Goal: Task Accomplishment & Management: Manage account settings

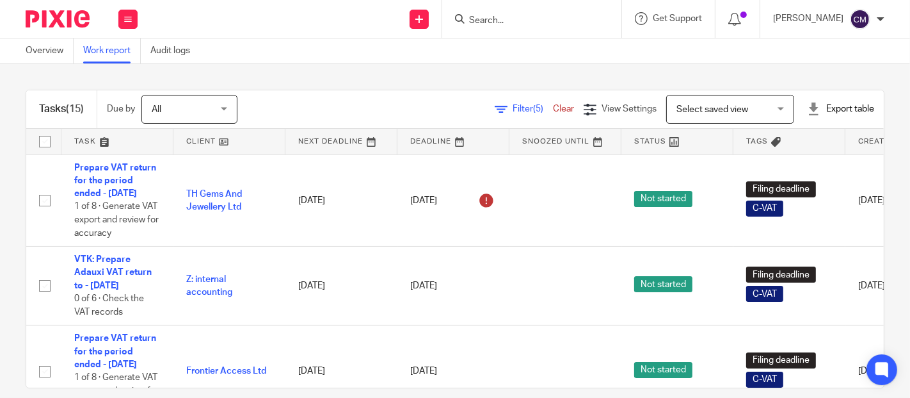
click at [330, 76] on div "Tasks (15) Due by All All [DATE] [DATE] This week Next week This month Next mon…" at bounding box center [455, 231] width 910 height 334
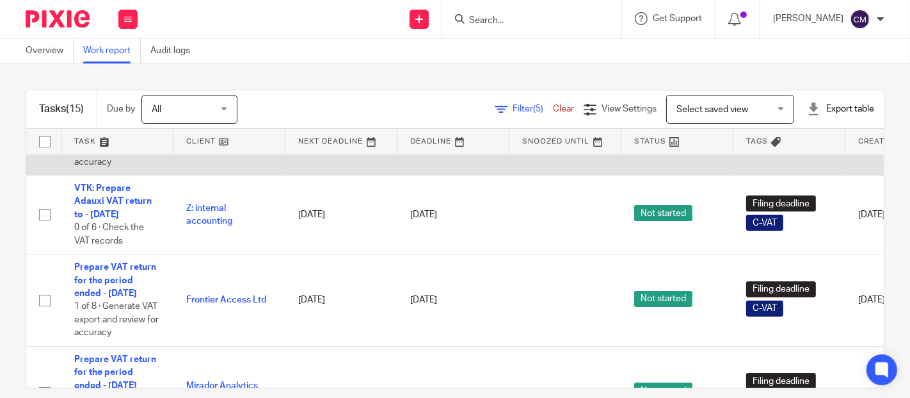
scroll to position [142, 0]
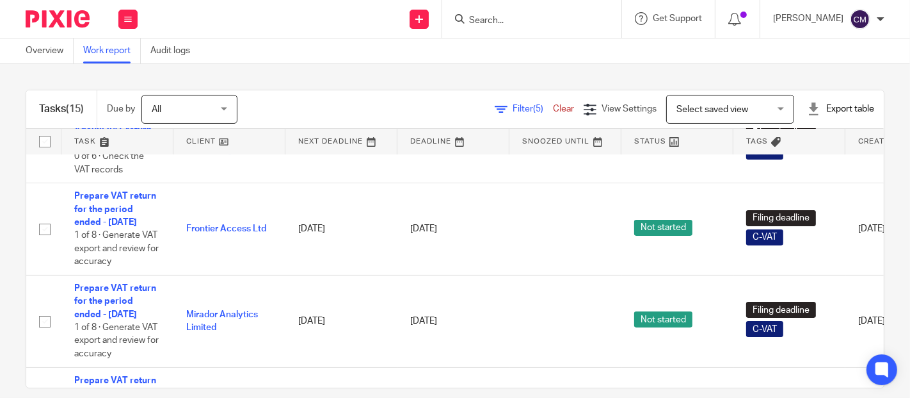
click at [323, 74] on div "Tasks (15) Due by All All Today Tomorrow This week Next week This month Next mo…" at bounding box center [455, 231] width 910 height 334
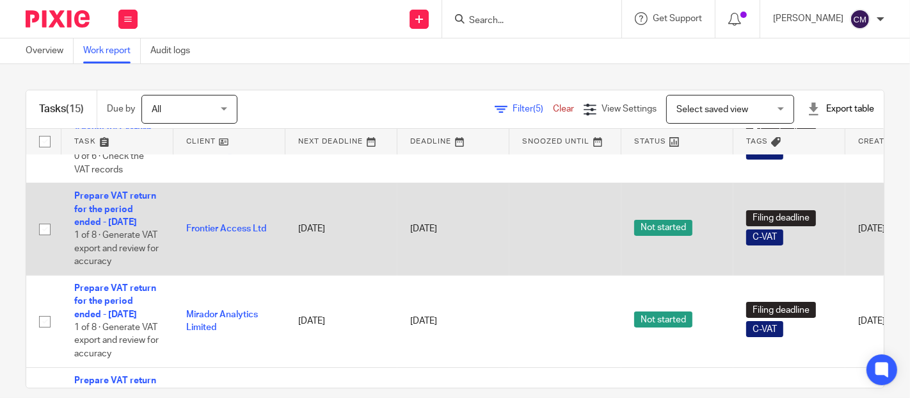
scroll to position [0, 0]
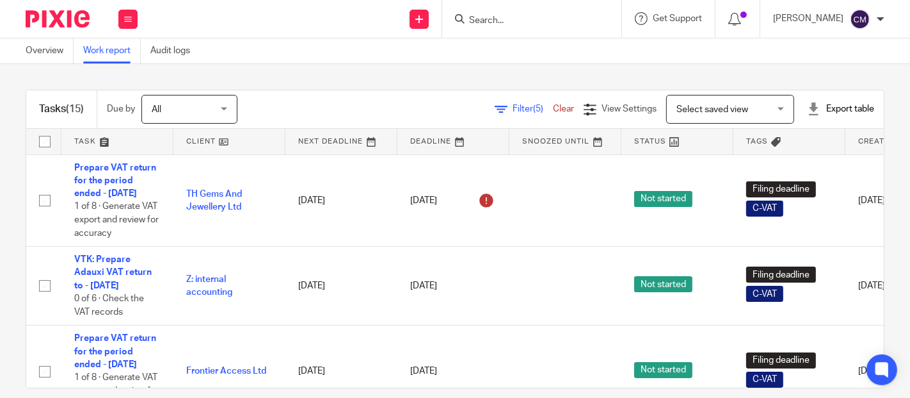
click at [688, 106] on span "Select saved view" at bounding box center [713, 109] width 72 height 9
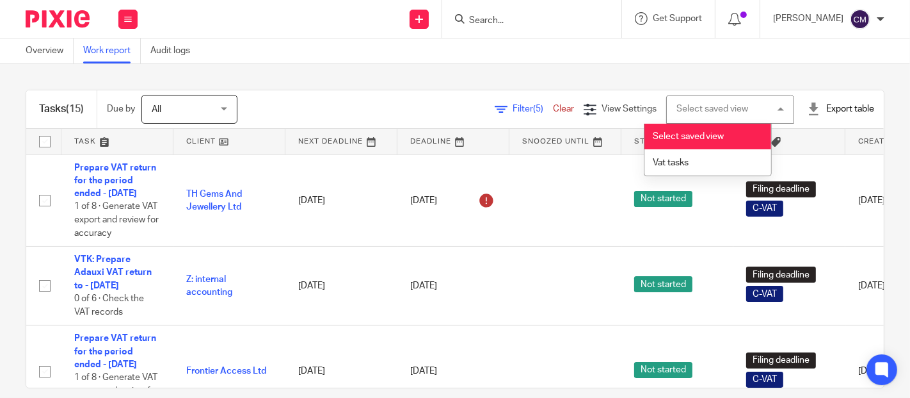
click at [401, 79] on div "Tasks (15) Due by All All Today Tomorrow This week Next week This month Next mo…" at bounding box center [455, 231] width 910 height 334
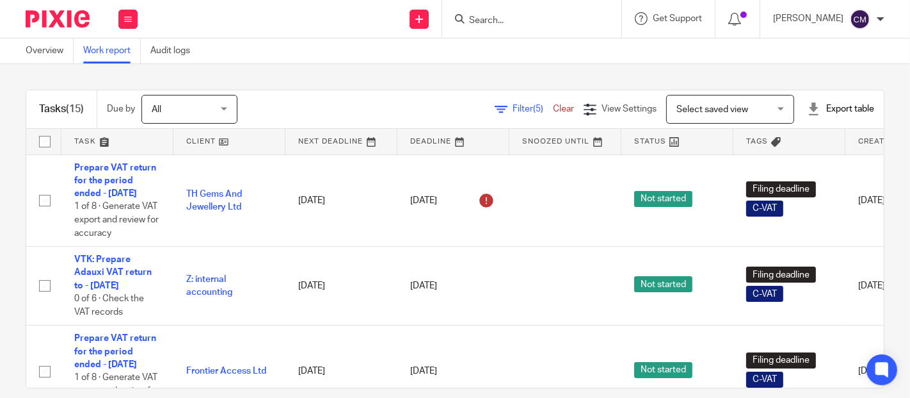
click at [353, 64] on div "Tasks (15) Due by All All Today Tomorrow This week Next week This month Next mo…" at bounding box center [455, 231] width 910 height 334
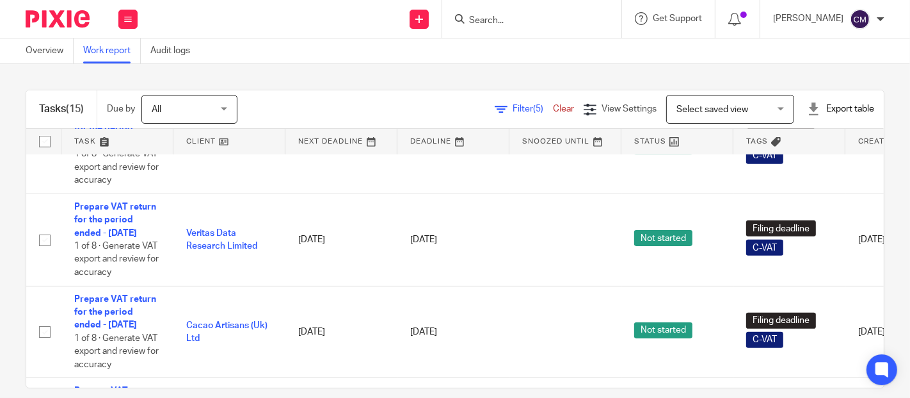
scroll to position [704, 0]
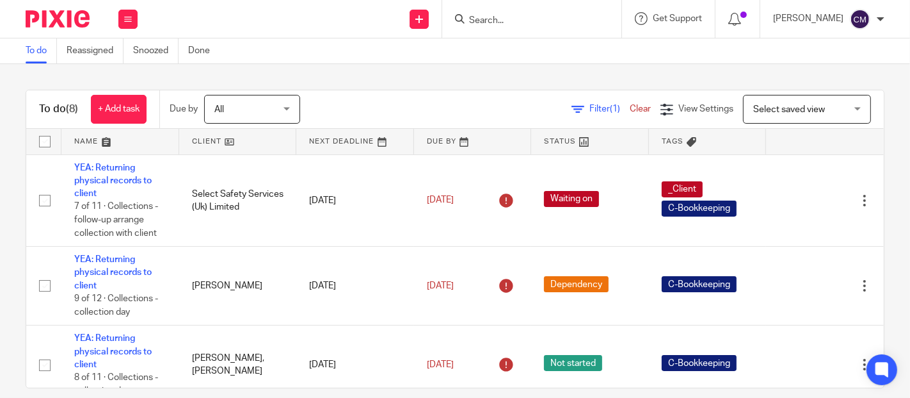
click at [554, 22] on input "Search" at bounding box center [525, 21] width 115 height 12
type input "rosie"
click at [602, 22] on button "reset" at bounding box center [598, 17] width 13 height 13
click at [535, 13] on form at bounding box center [536, 19] width 136 height 16
click at [510, 21] on input "Search" at bounding box center [525, 21] width 115 height 12
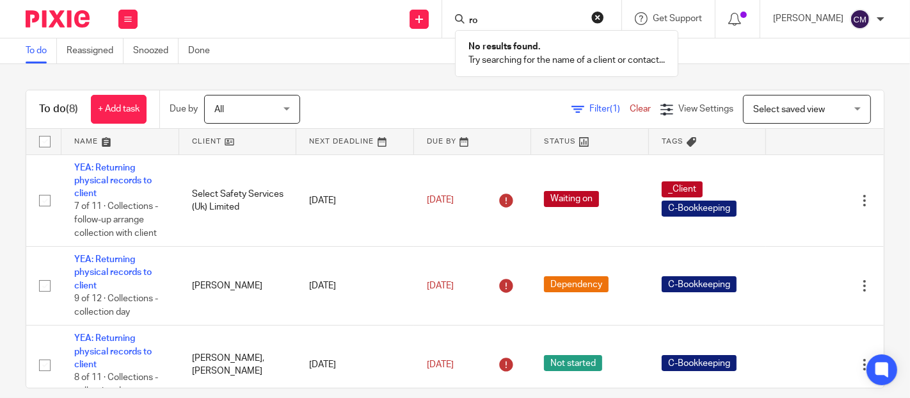
type input "r"
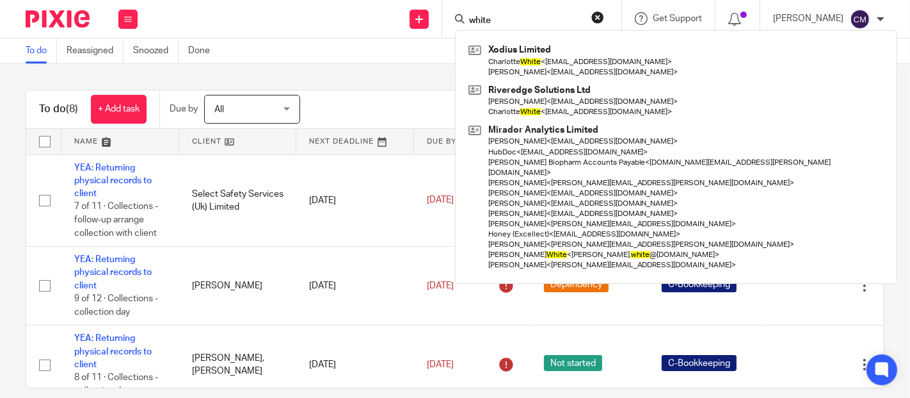
type input "white"
click at [371, 61] on div "To do Reassigned Snoozed Done" at bounding box center [455, 51] width 910 height 26
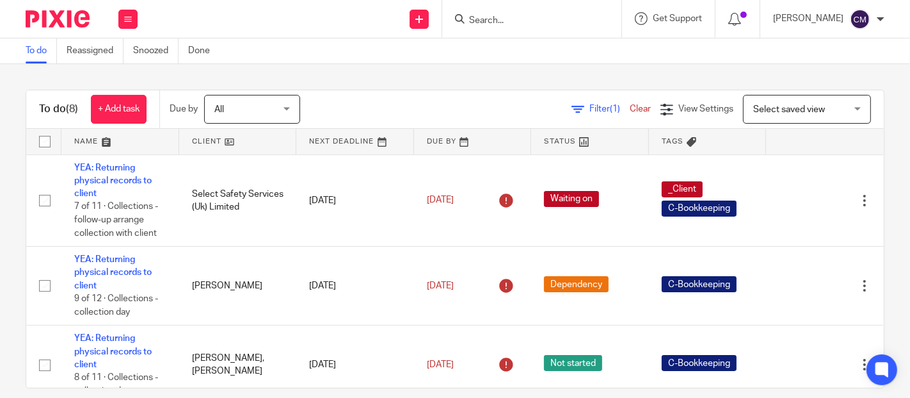
click at [504, 21] on input "Search" at bounding box center [525, 21] width 115 height 12
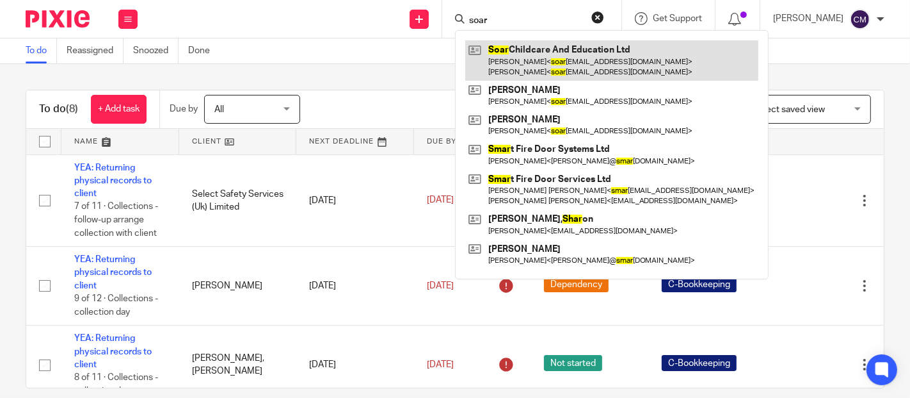
type input "soar"
click at [518, 70] on link at bounding box center [611, 60] width 293 height 40
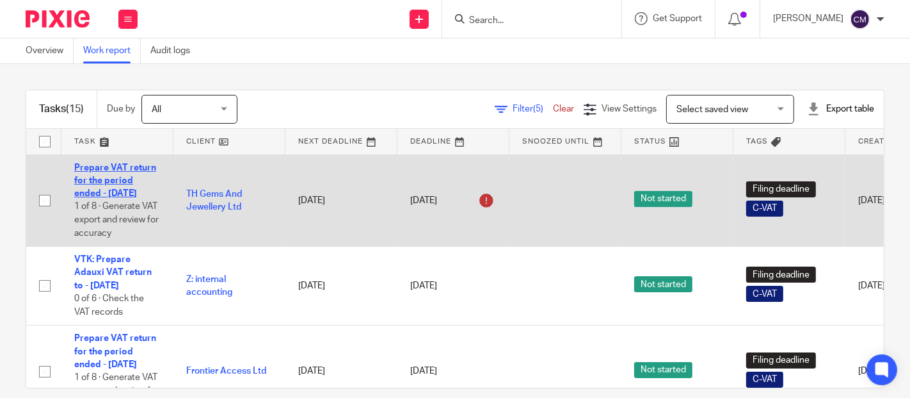
click at [122, 194] on link "Prepare VAT return for the period ended - July 31, 2025" at bounding box center [115, 180] width 82 height 35
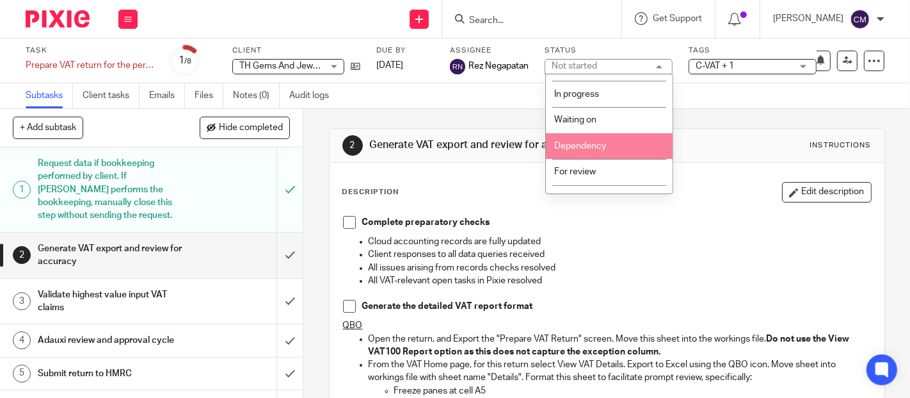
scroll to position [141, 0]
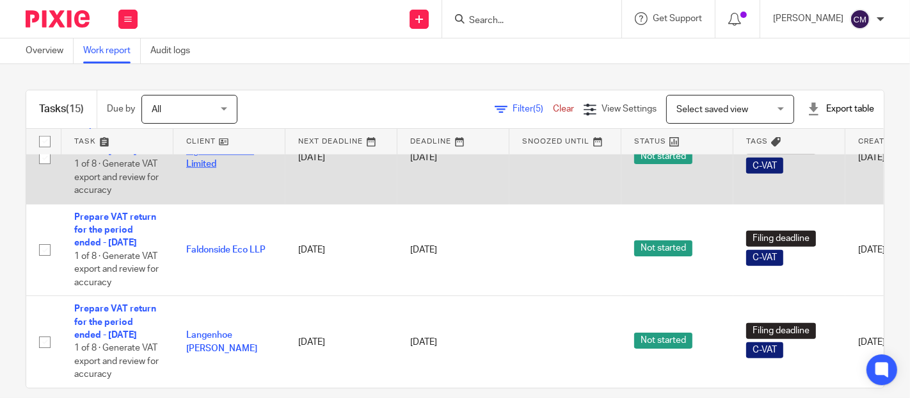
scroll to position [15, 0]
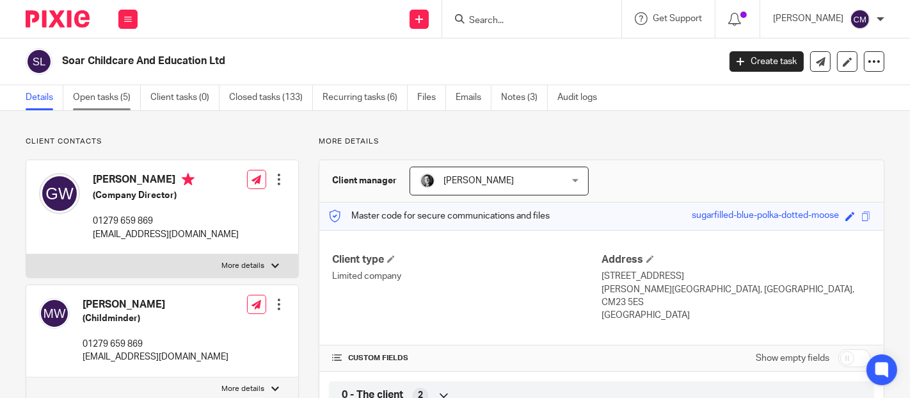
click at [92, 101] on link "Open tasks (5)" at bounding box center [107, 97] width 68 height 25
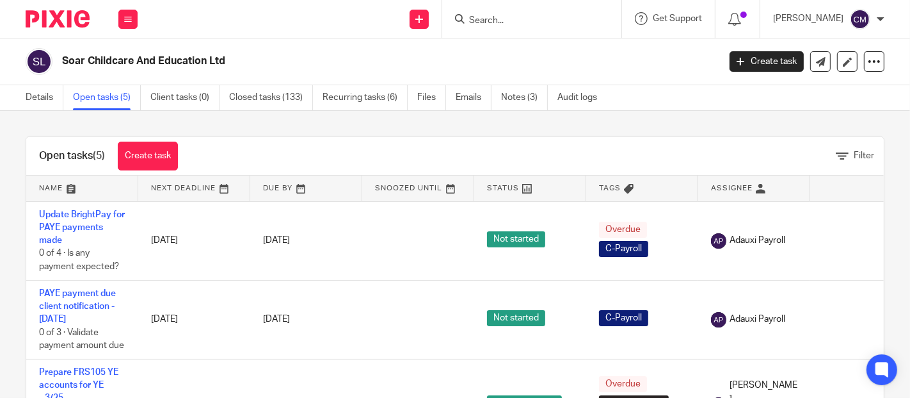
scroll to position [142, 0]
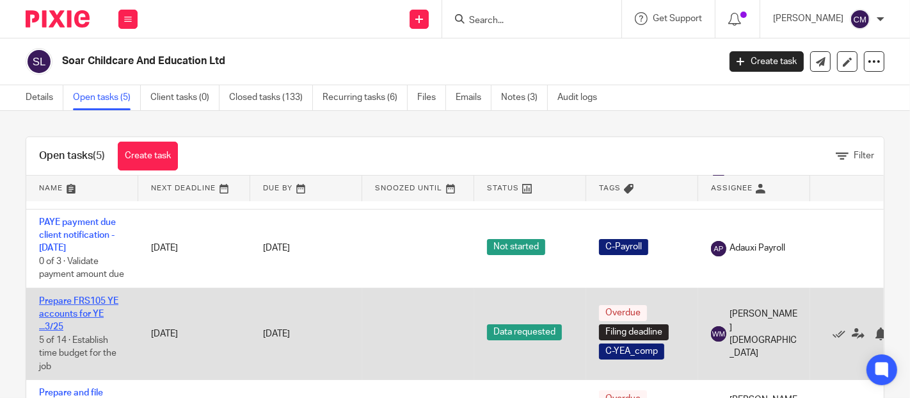
drag, startPoint x: 79, startPoint y: 289, endPoint x: 79, endPoint y: 295, distance: 6.4
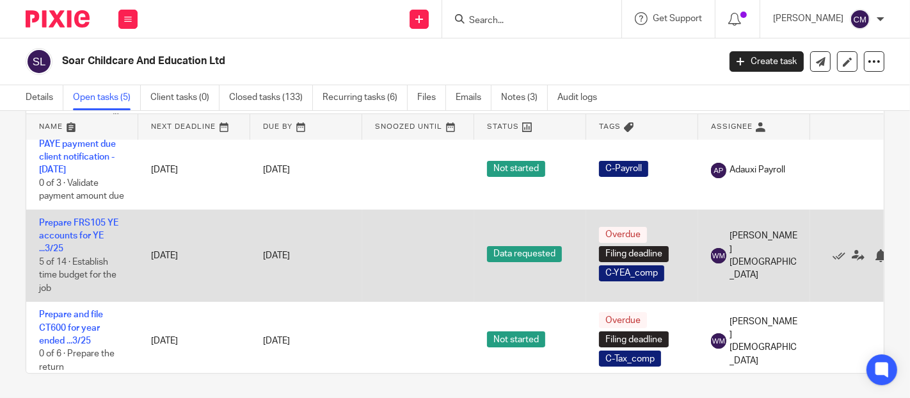
scroll to position [0, 0]
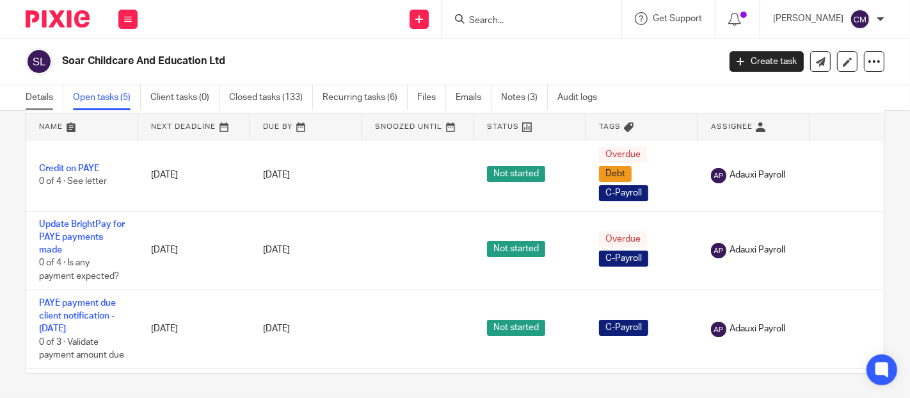
click at [44, 95] on link "Details" at bounding box center [45, 97] width 38 height 25
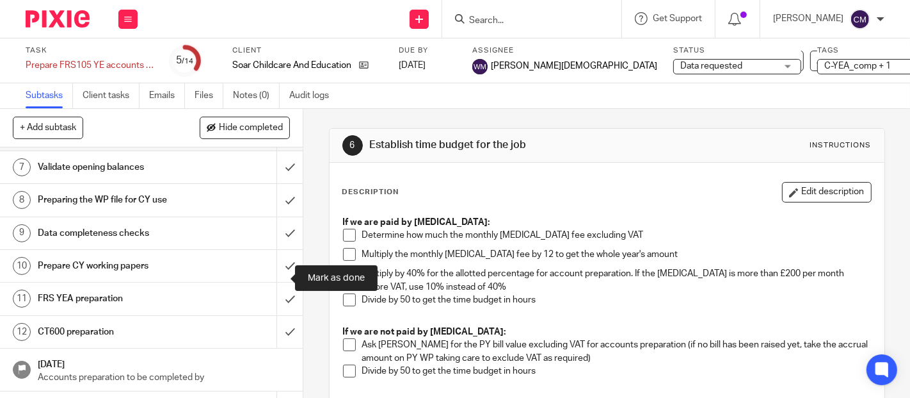
scroll to position [142, 0]
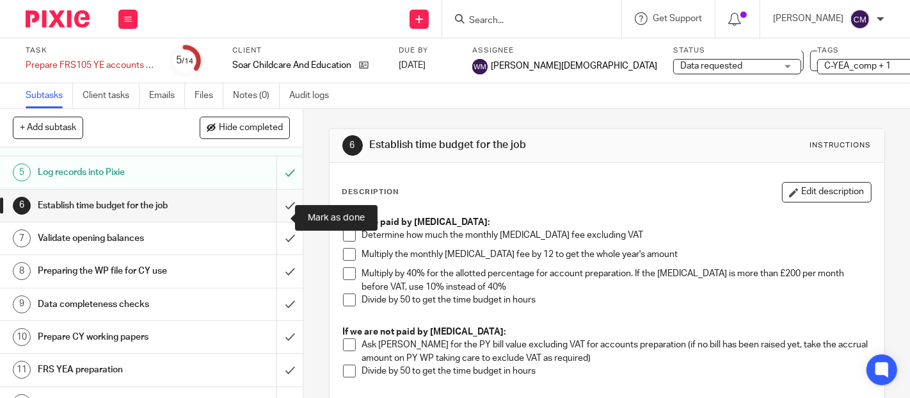
click at [280, 215] on input "submit" at bounding box center [151, 206] width 303 height 32
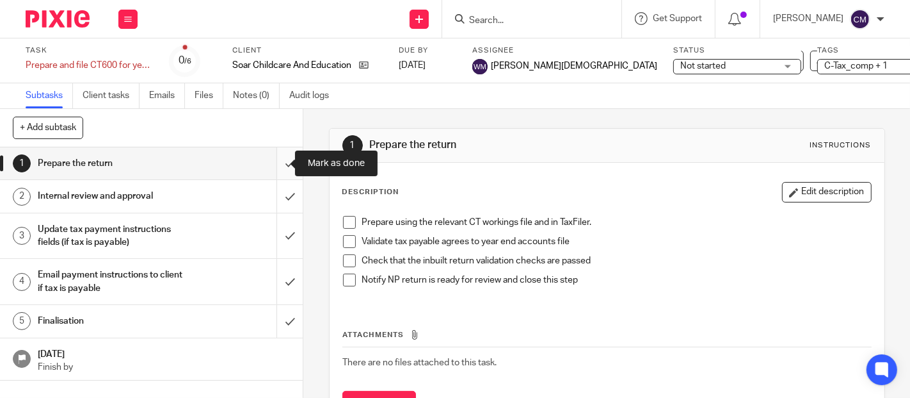
click at [277, 167] on input "submit" at bounding box center [151, 163] width 303 height 32
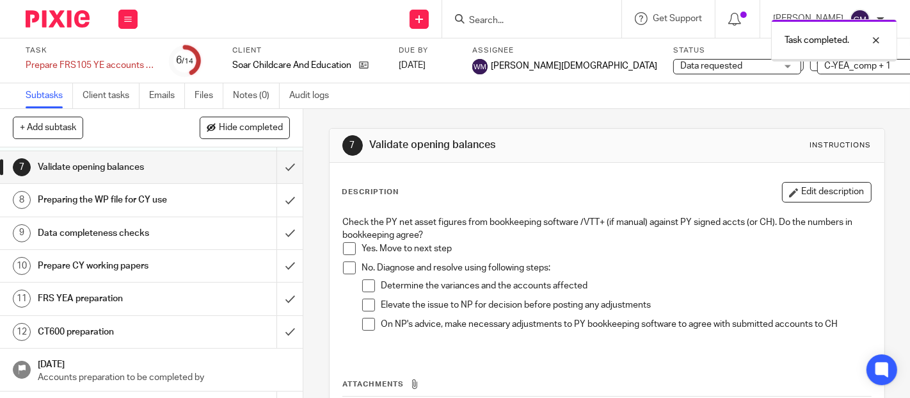
scroll to position [251, 0]
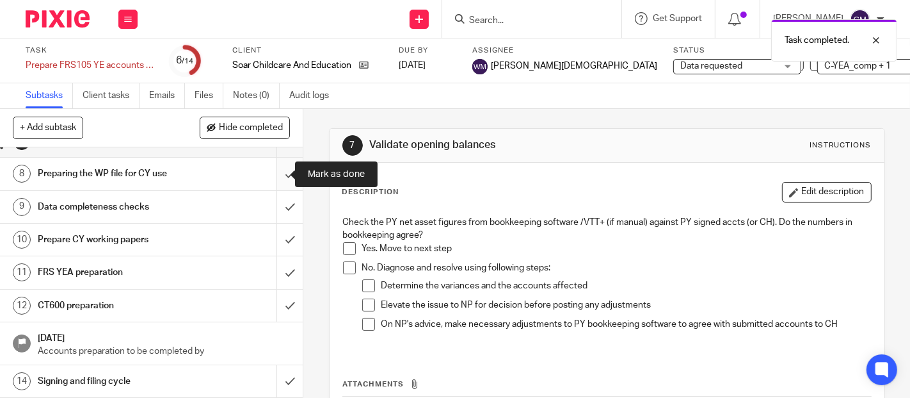
click at [275, 182] on input "submit" at bounding box center [151, 174] width 303 height 32
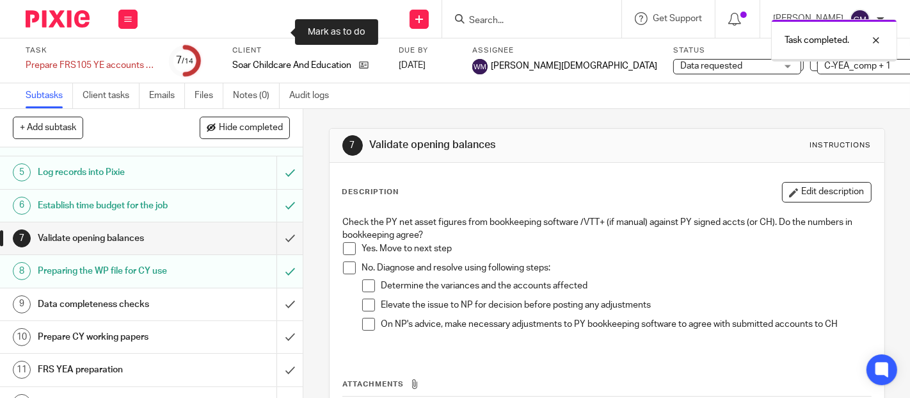
scroll to position [213, 0]
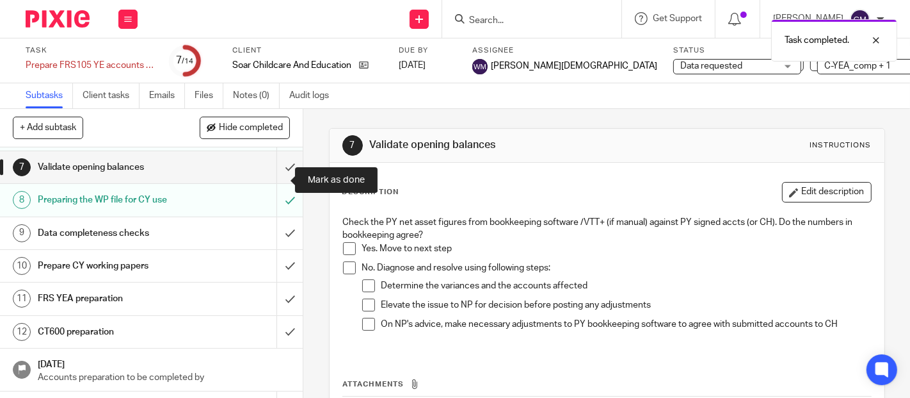
click at [275, 182] on input "submit" at bounding box center [151, 167] width 303 height 32
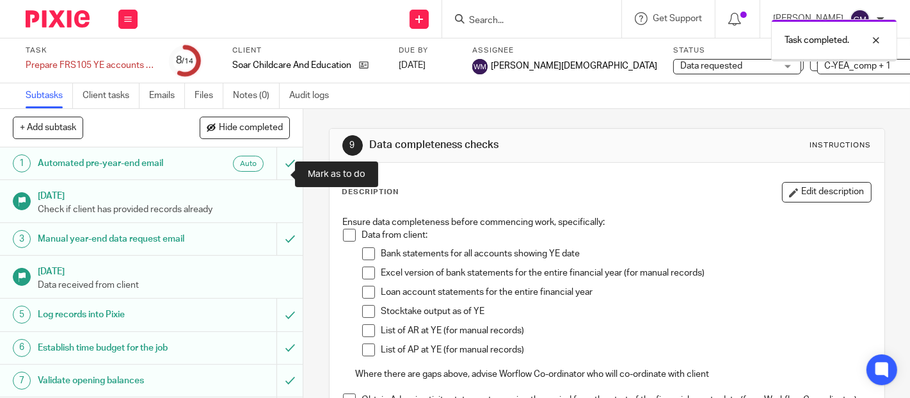
scroll to position [251, 0]
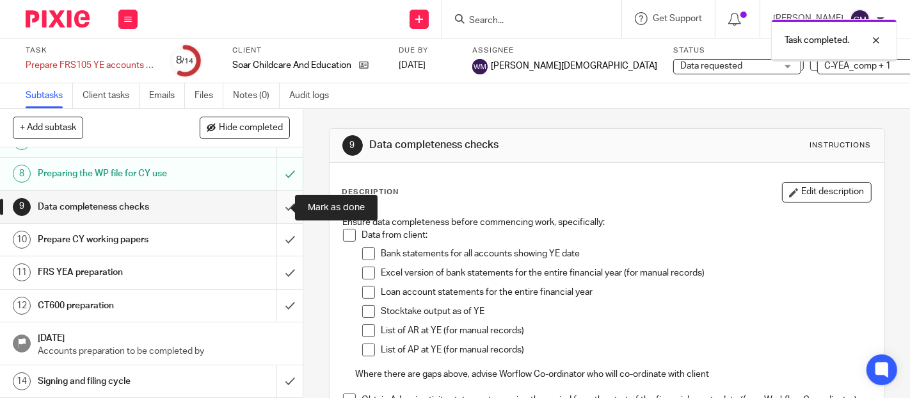
click at [276, 193] on input "submit" at bounding box center [151, 207] width 303 height 32
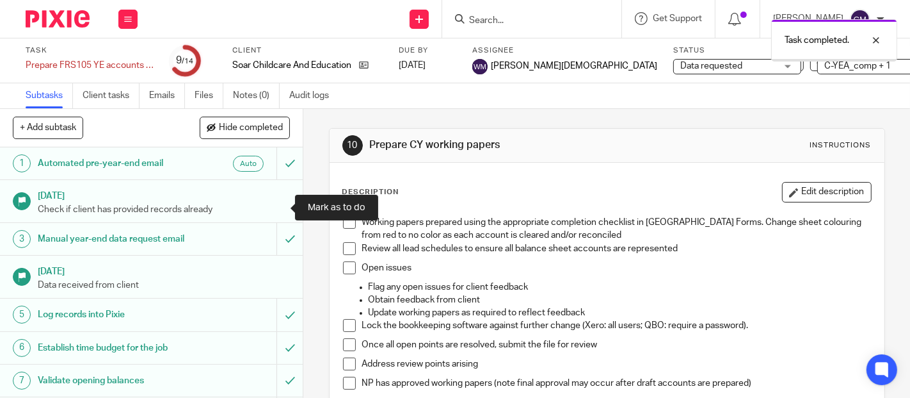
scroll to position [251, 0]
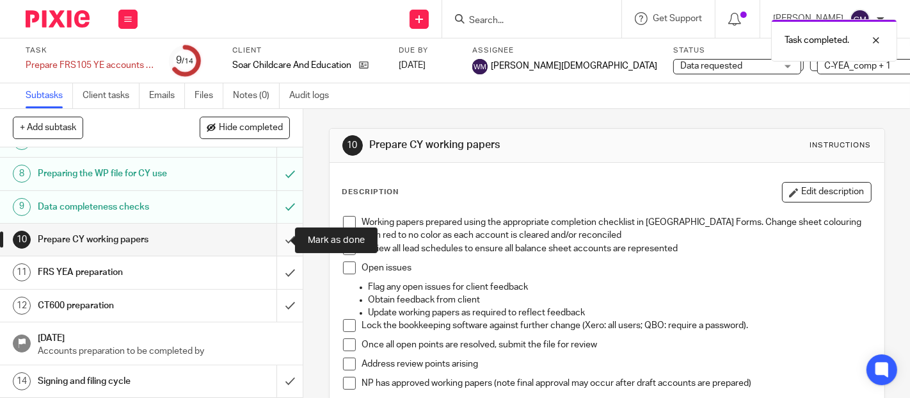
click at [276, 241] on input "submit" at bounding box center [151, 239] width 303 height 32
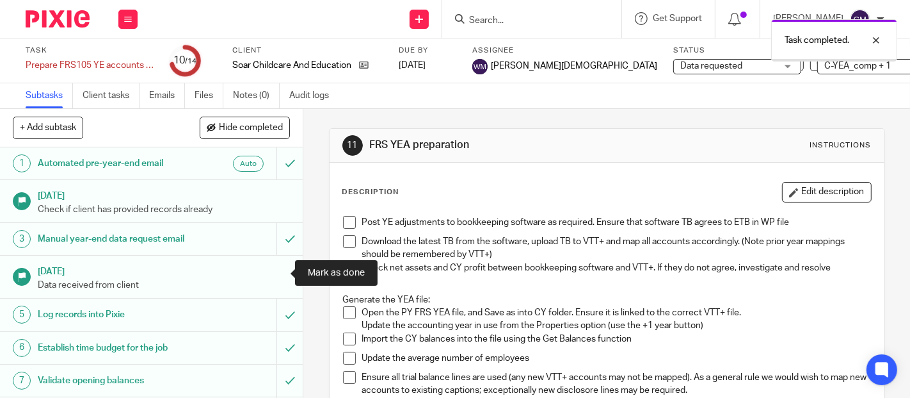
scroll to position [251, 0]
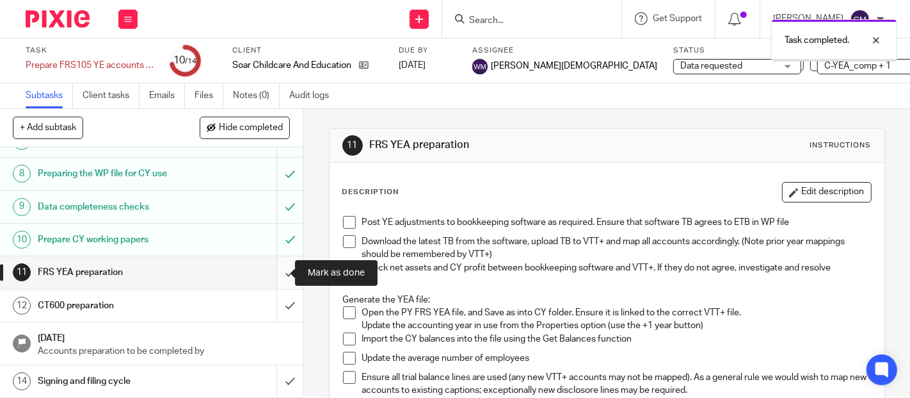
click at [277, 280] on input "submit" at bounding box center [151, 272] width 303 height 32
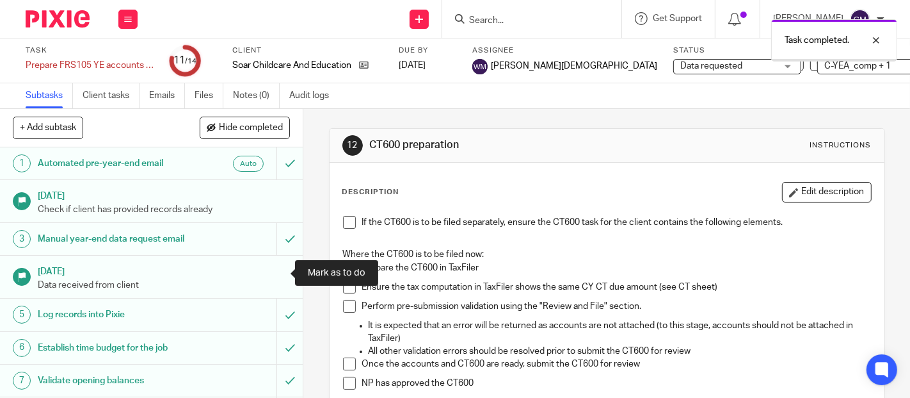
scroll to position [251, 0]
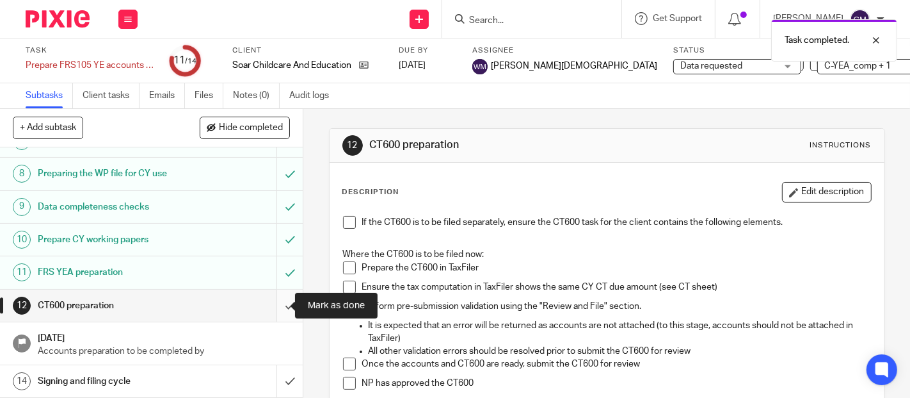
click at [272, 313] on input "submit" at bounding box center [151, 305] width 303 height 32
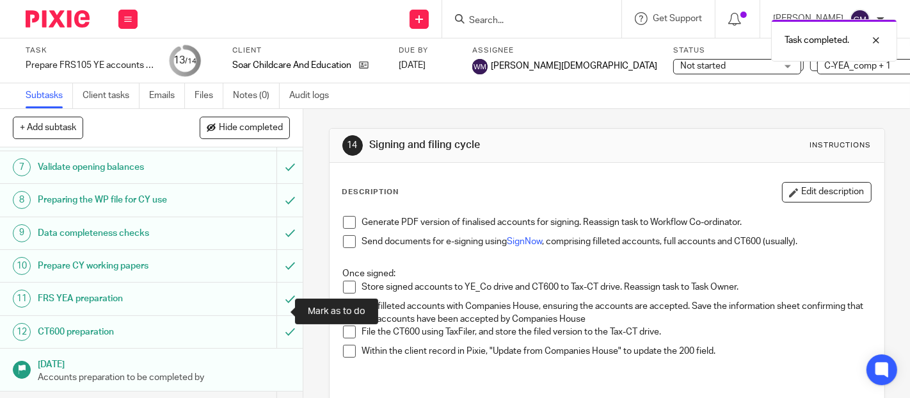
scroll to position [251, 0]
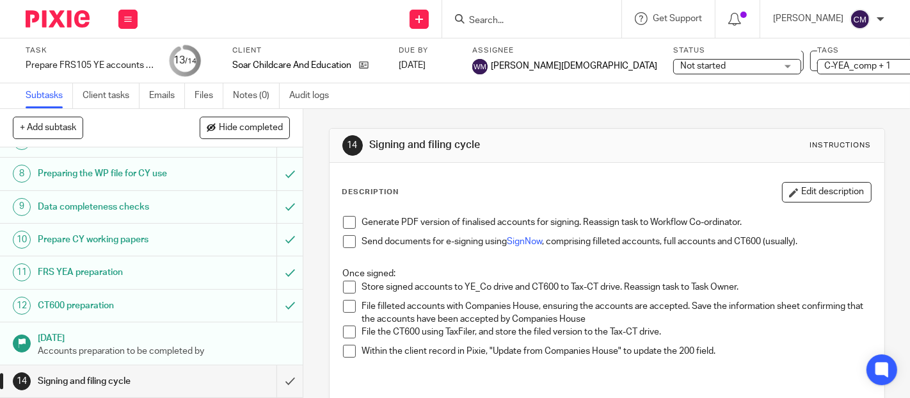
click at [347, 222] on span at bounding box center [349, 222] width 13 height 13
click at [346, 238] on span at bounding box center [349, 241] width 13 height 13
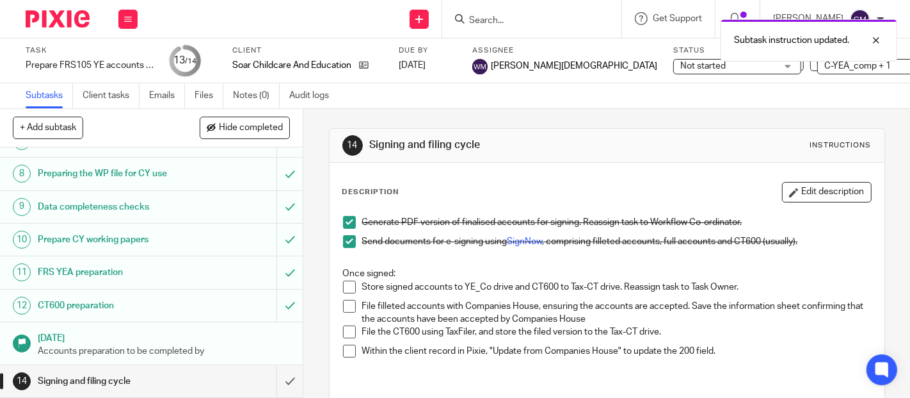
click at [681, 68] on span "Not started" at bounding box center [703, 65] width 45 height 9
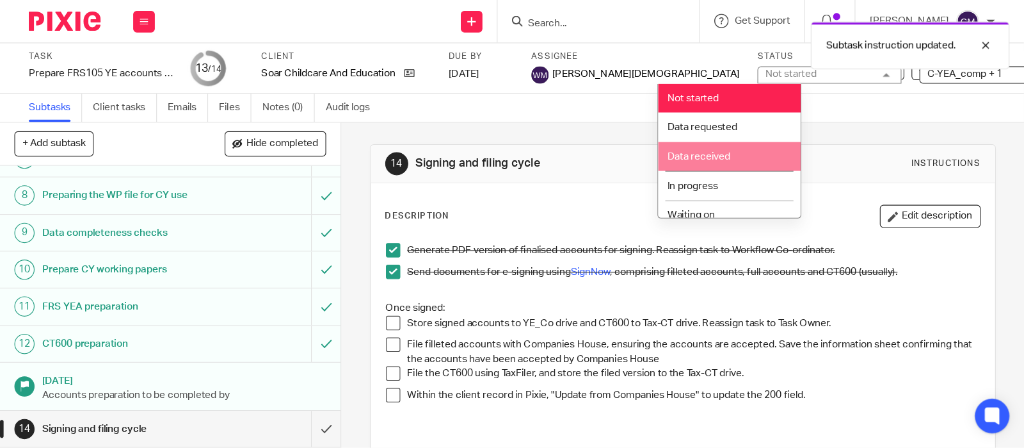
scroll to position [141, 0]
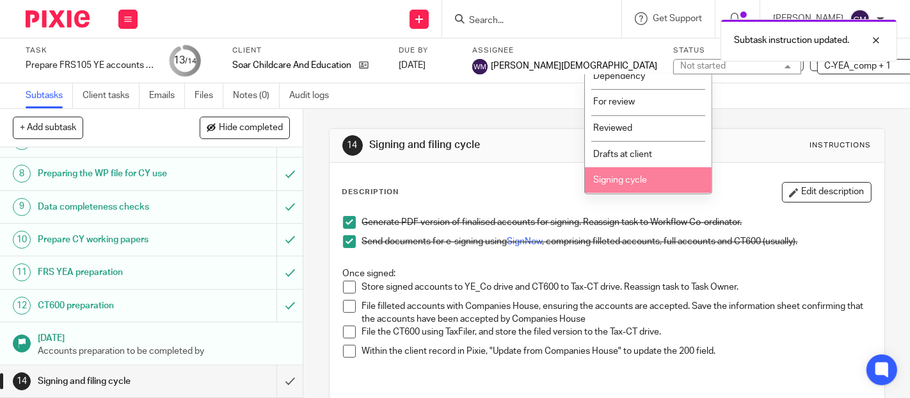
click at [651, 181] on li "Signing cycle" at bounding box center [648, 180] width 127 height 26
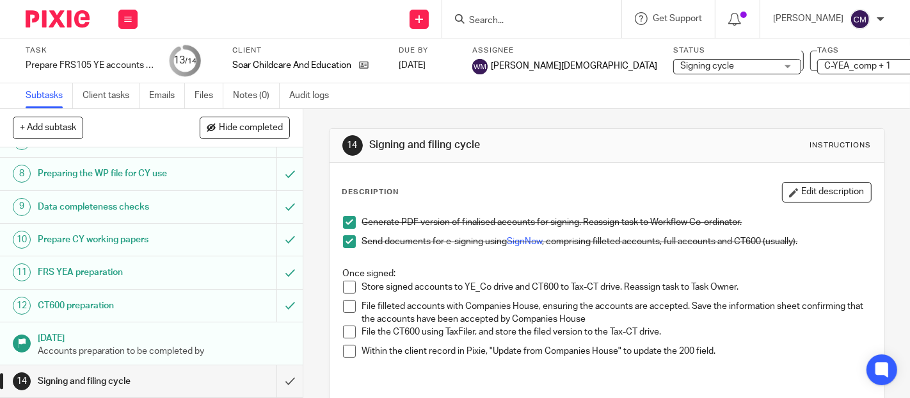
click at [870, 60] on icon at bounding box center [874, 60] width 13 height 13
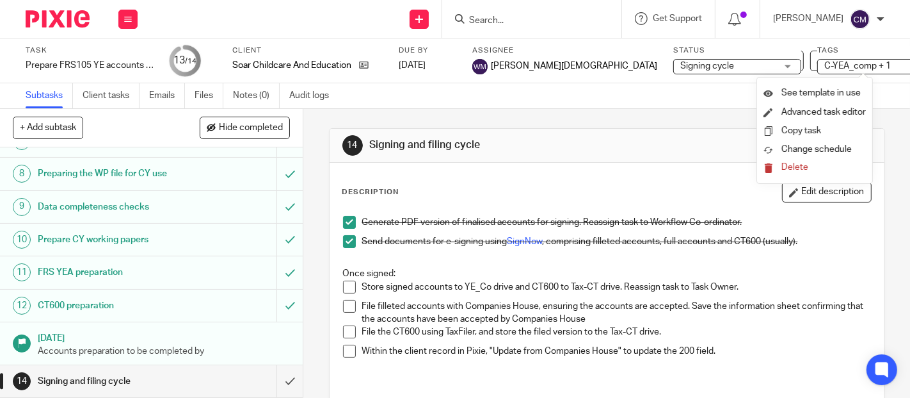
click at [635, 122] on div "14 Signing and filing cycle Instructions Description Edit description Generate …" at bounding box center [607, 319] width 556 height 421
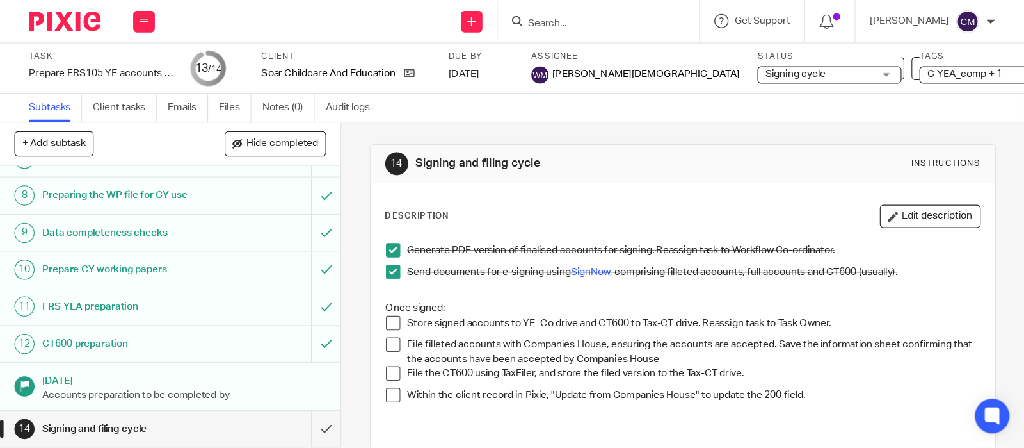
scroll to position [190, 0]
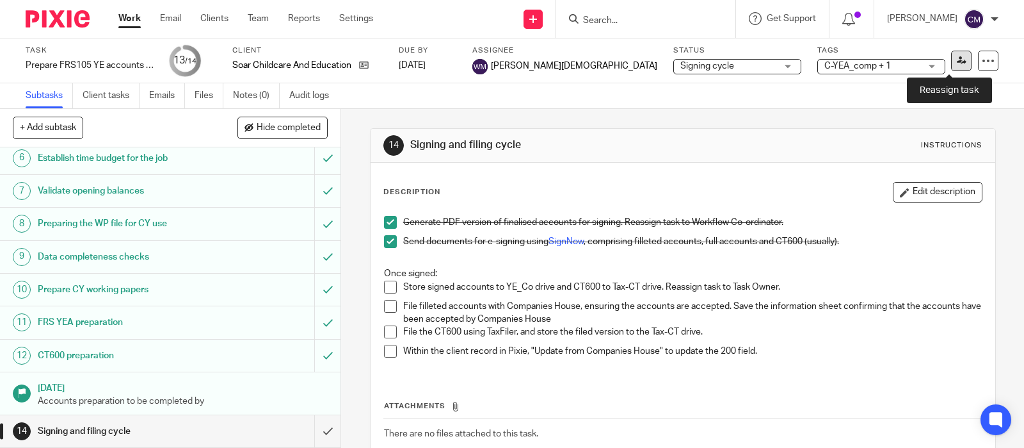
click at [910, 60] on link at bounding box center [961, 61] width 20 height 20
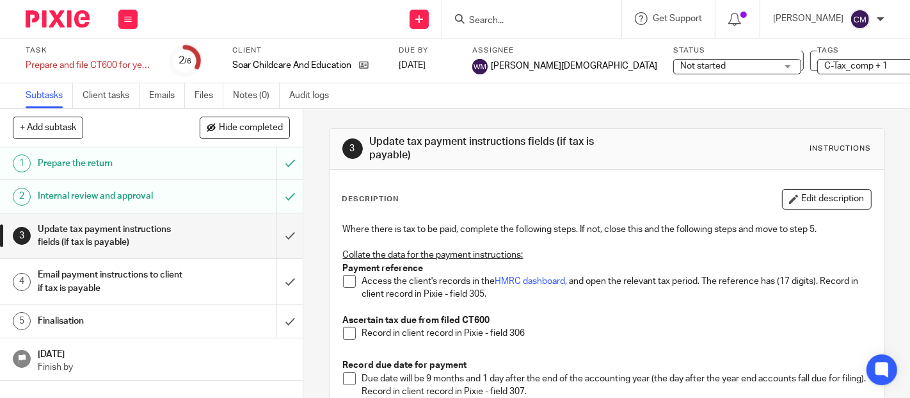
click at [344, 283] on span at bounding box center [349, 281] width 13 height 13
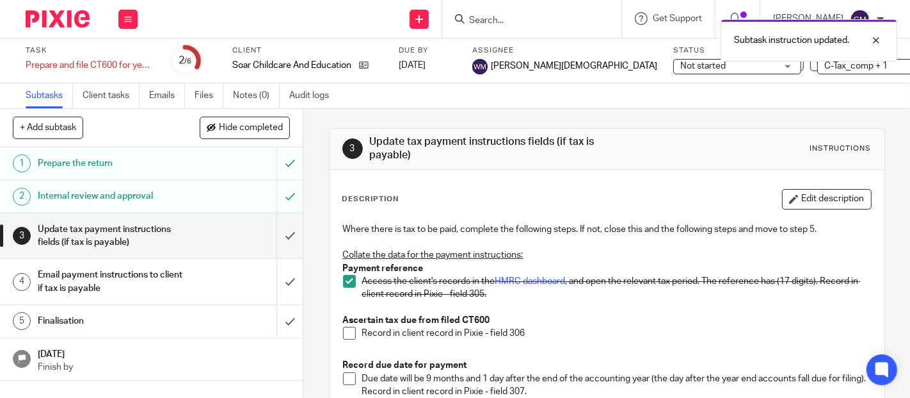
click at [343, 337] on span at bounding box center [349, 333] width 13 height 13
click at [347, 381] on span at bounding box center [349, 378] width 13 height 13
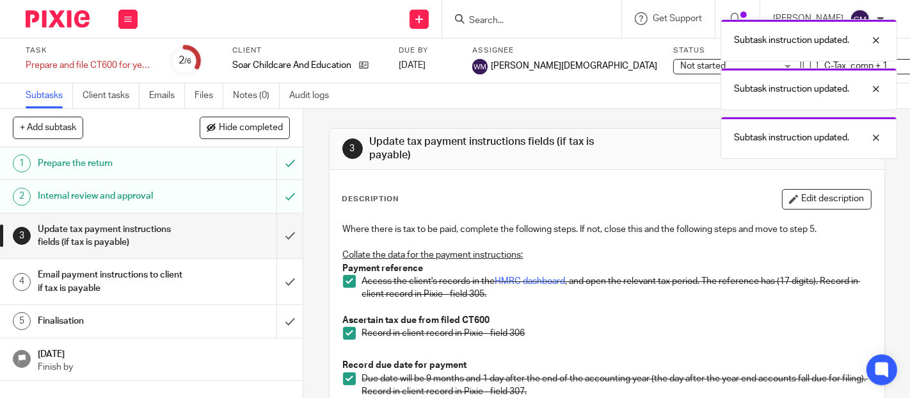
scroll to position [165, 0]
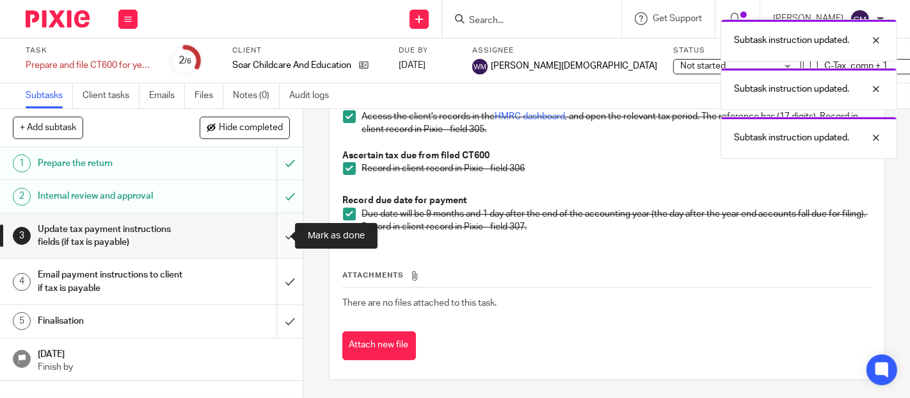
click at [275, 235] on input "submit" at bounding box center [151, 235] width 303 height 45
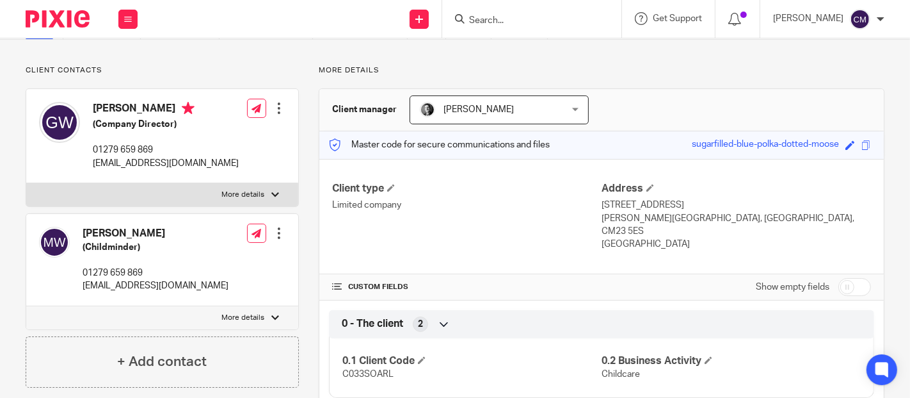
click at [845, 278] on input "checkbox" at bounding box center [855, 287] width 33 height 18
checkbox input "true"
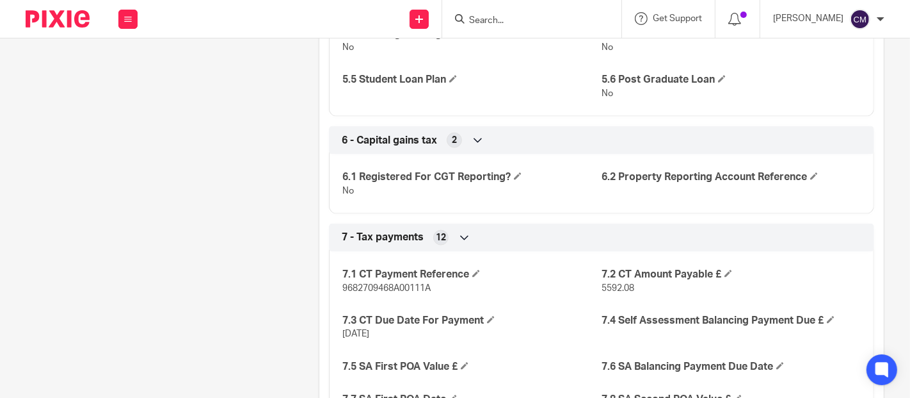
scroll to position [1494, 0]
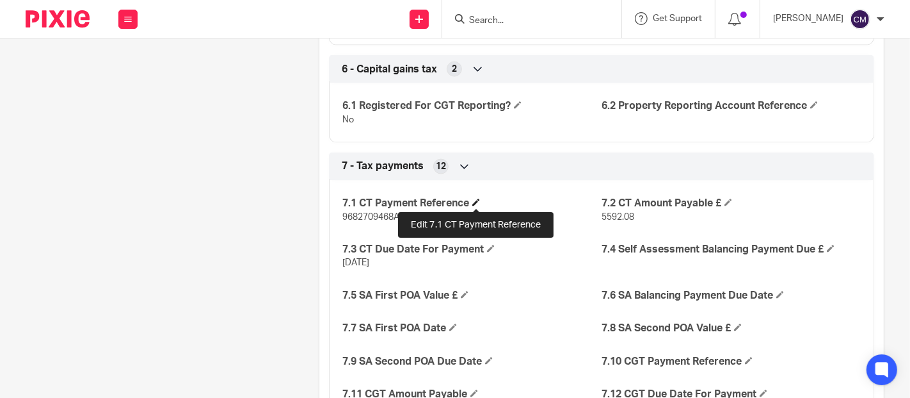
click at [476, 200] on span at bounding box center [477, 202] width 8 height 8
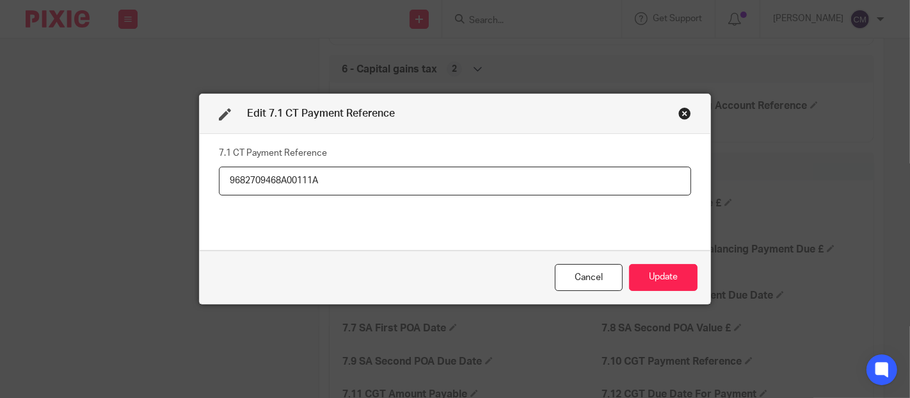
drag, startPoint x: 408, startPoint y: 186, endPoint x: 149, endPoint y: 154, distance: 261.3
click at [149, 154] on div "Edit 7.1 CT Payment Reference 7.1 CT Payment Reference 9682709468A00111A Cancel…" at bounding box center [455, 199] width 910 height 398
type input "9682709468A00112A"
click at [675, 282] on button "Update" at bounding box center [663, 278] width 69 height 28
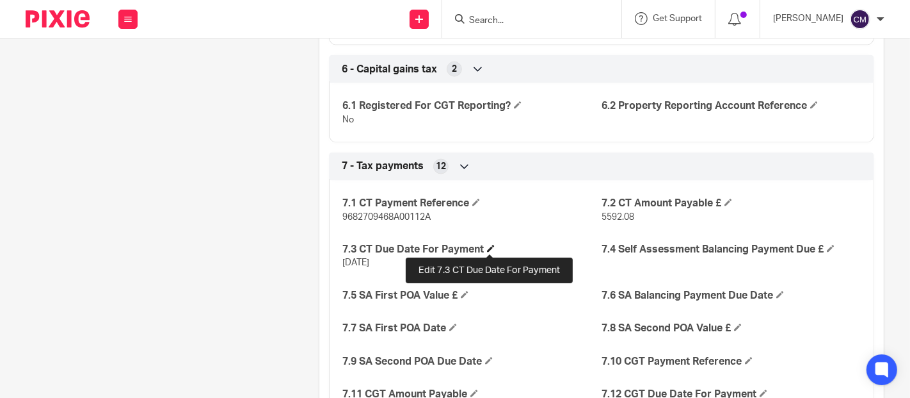
click at [487, 248] on span at bounding box center [491, 249] width 8 height 8
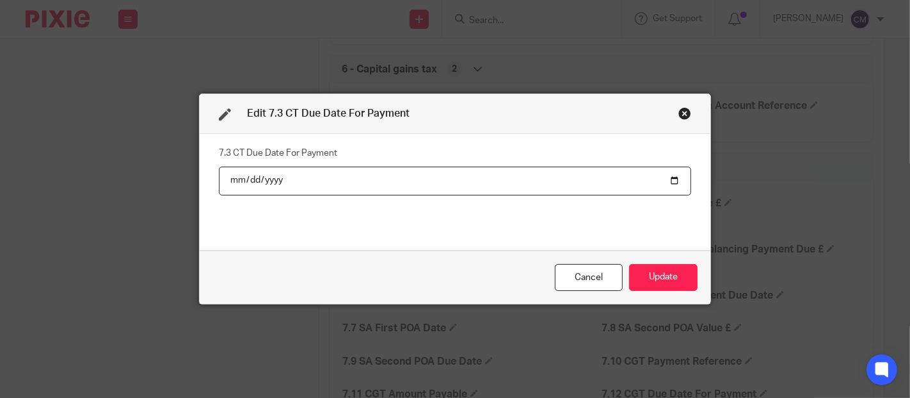
click at [262, 184] on input "2025-01-01" at bounding box center [455, 180] width 473 height 29
type input "2026-01-01"
click at [669, 270] on button "Update" at bounding box center [663, 278] width 69 height 28
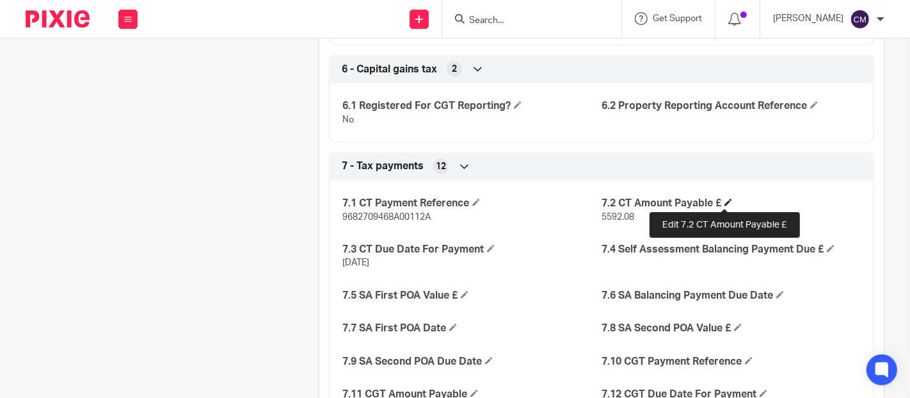
click at [725, 203] on span at bounding box center [729, 202] width 8 height 8
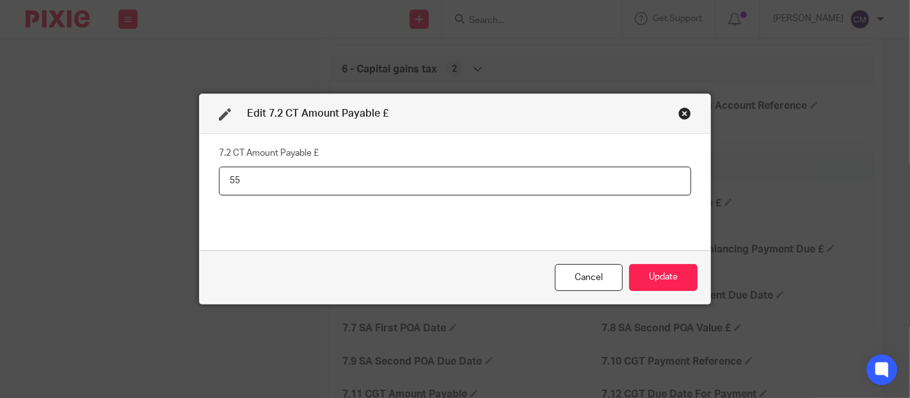
type input "5"
type input "6110.78"
click at [651, 273] on button "Update" at bounding box center [663, 278] width 69 height 28
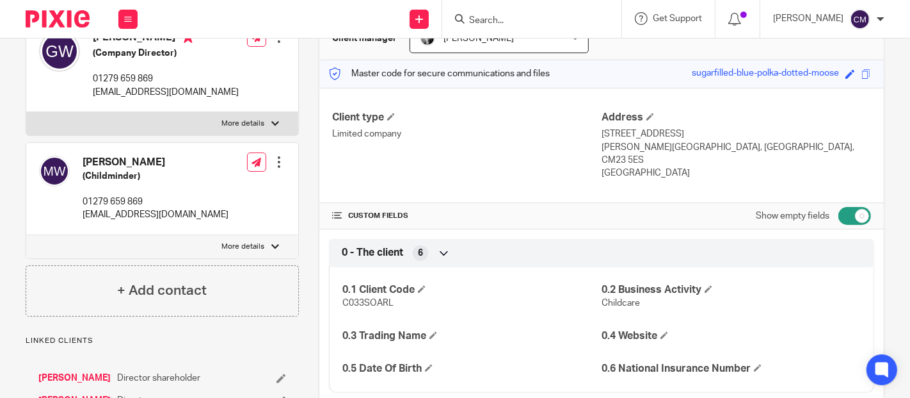
scroll to position [71, 0]
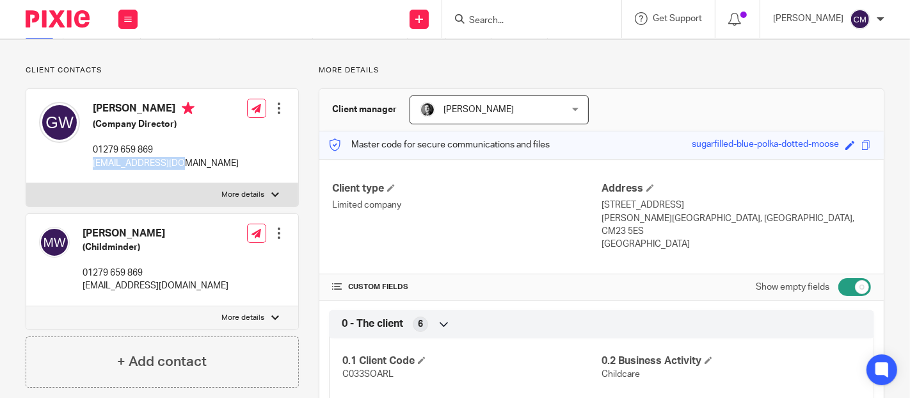
drag, startPoint x: 183, startPoint y: 163, endPoint x: 92, endPoint y: 159, distance: 91.6
click at [92, 159] on div "Graeme Walker (Company Director) 01279 659 869 soarltd@icloud.com" at bounding box center [139, 135] width 200 height 81
copy p "soarltd@icloud.com"
drag, startPoint x: 161, startPoint y: 109, endPoint x: 94, endPoint y: 104, distance: 67.4
click at [94, 104] on h4 "Graeme Walker" at bounding box center [166, 110] width 146 height 16
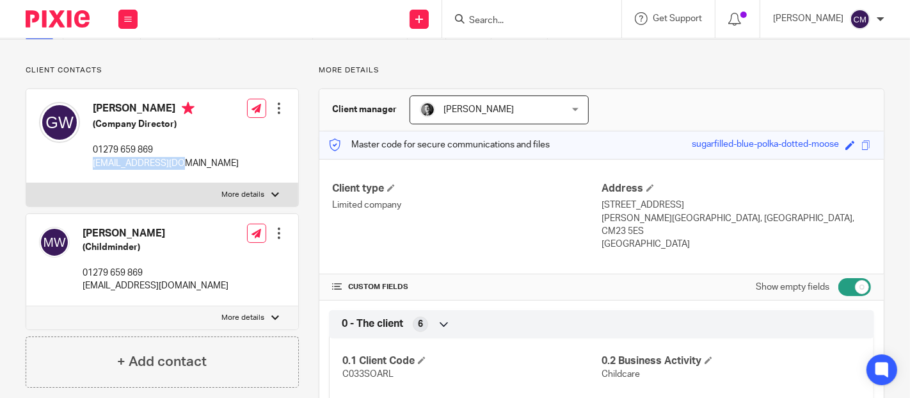
copy h4 "Graeme Walker"
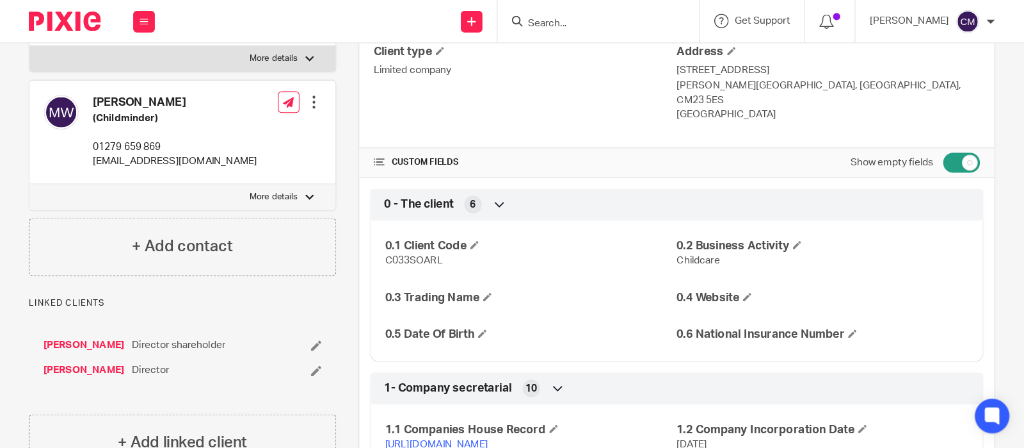
scroll to position [355, 0]
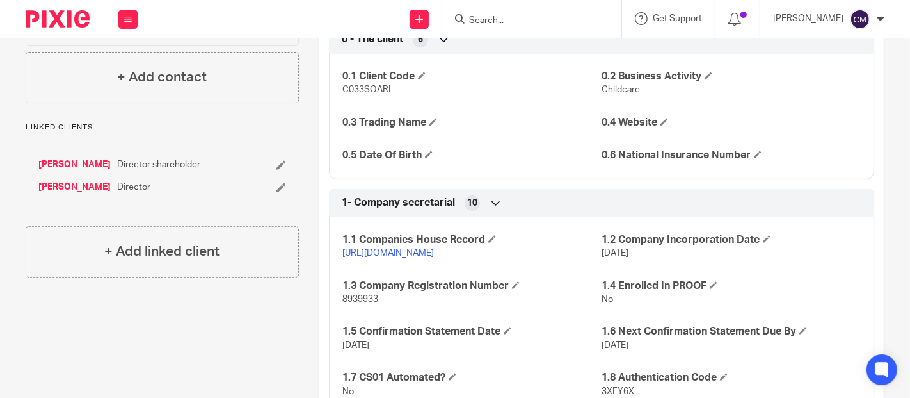
click at [375, 255] on link "https://find-and-update.company-information.service.gov.uk/company/08939933" at bounding box center [389, 252] width 92 height 9
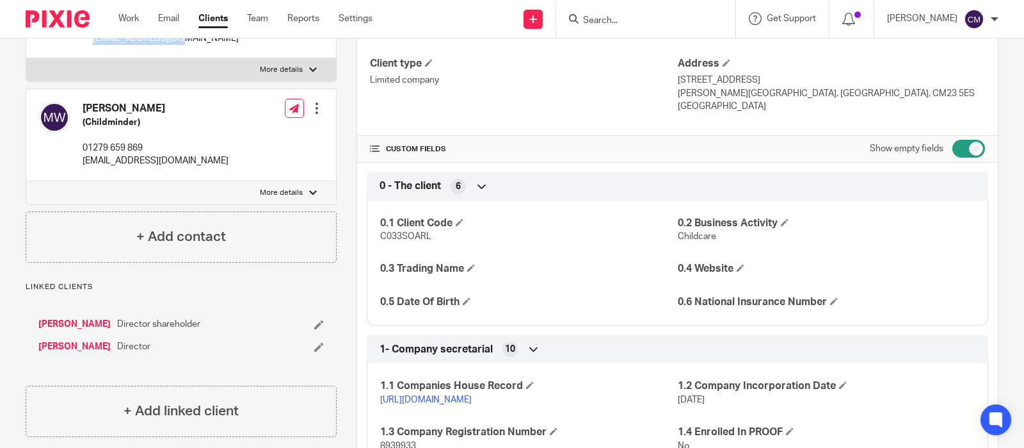
scroll to position [356, 0]
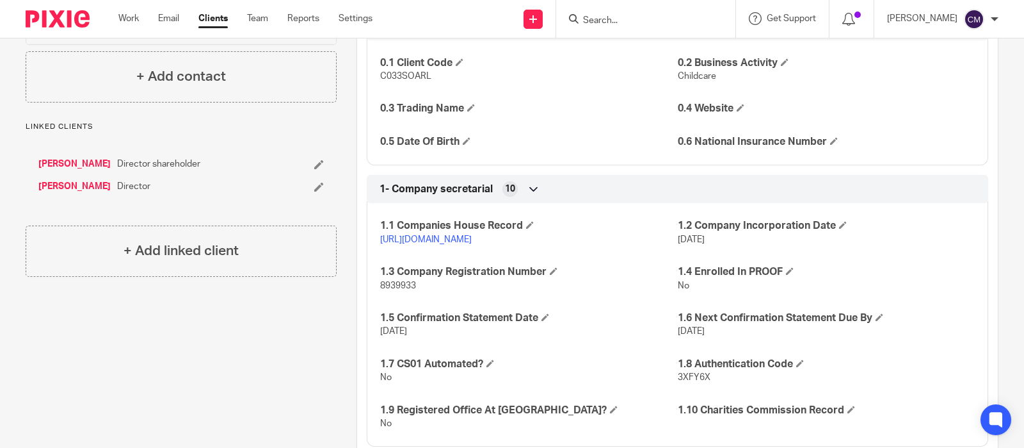
click at [602, 20] on input "Search" at bounding box center [639, 21] width 115 height 12
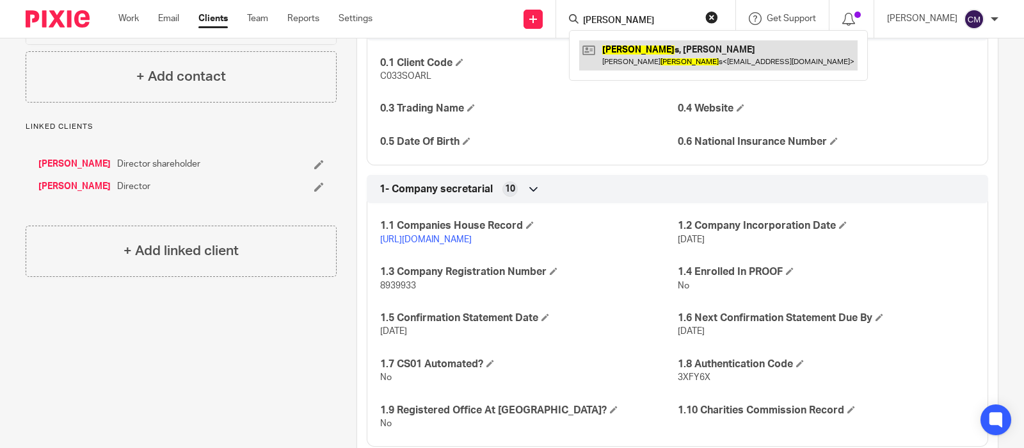
type input "beale"
click at [624, 54] on link at bounding box center [718, 54] width 279 height 29
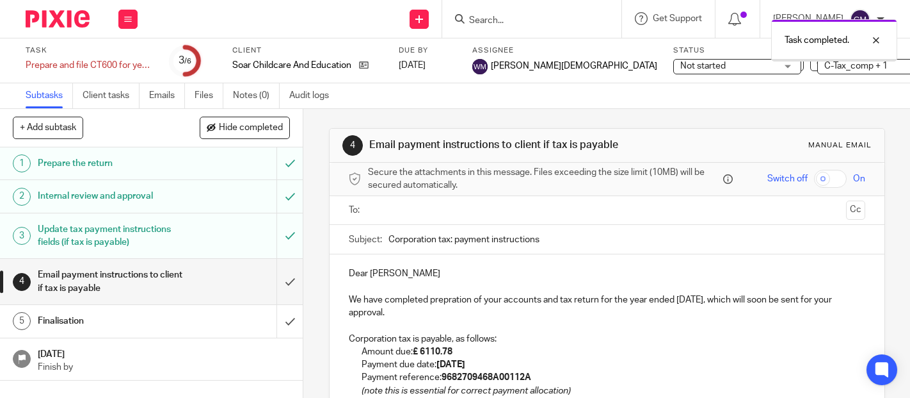
click at [489, 213] on input "text" at bounding box center [607, 210] width 469 height 15
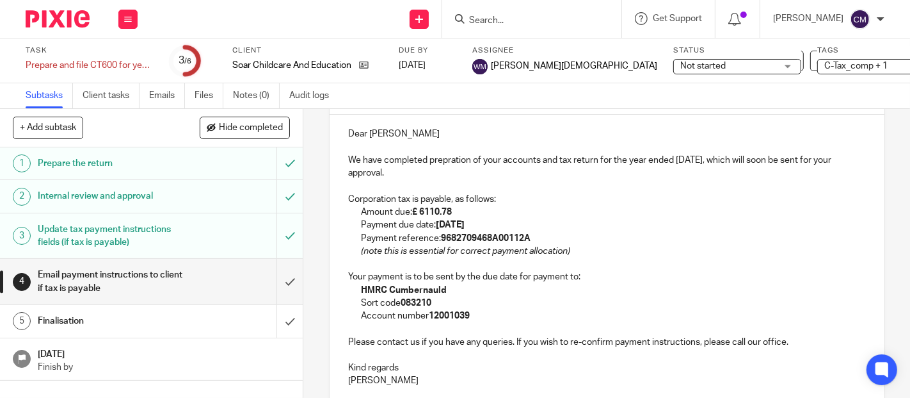
scroll to position [213, 0]
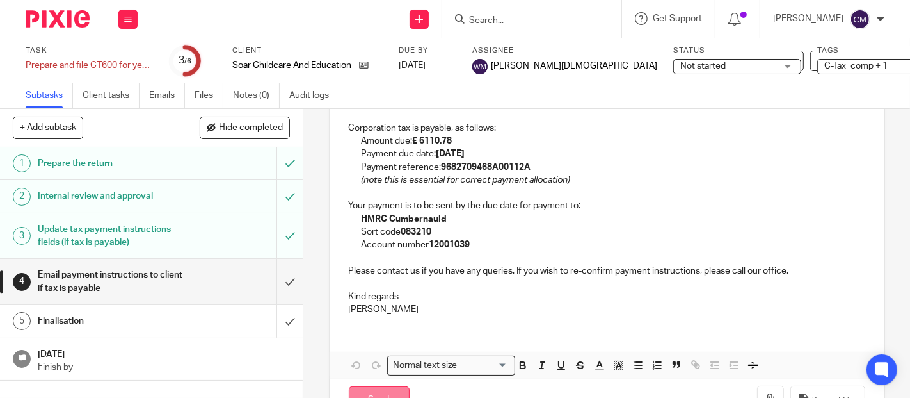
click at [382, 389] on input "Send" at bounding box center [379, 400] width 61 height 28
type input "Sent"
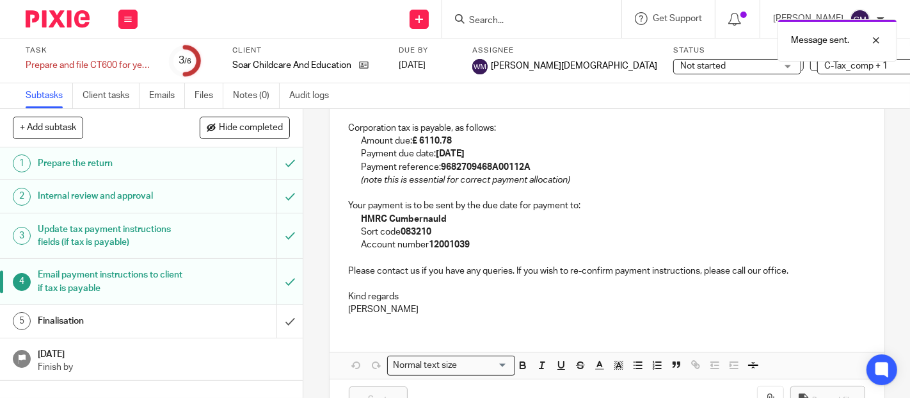
click at [203, 326] on div "Finalisation" at bounding box center [151, 320] width 226 height 19
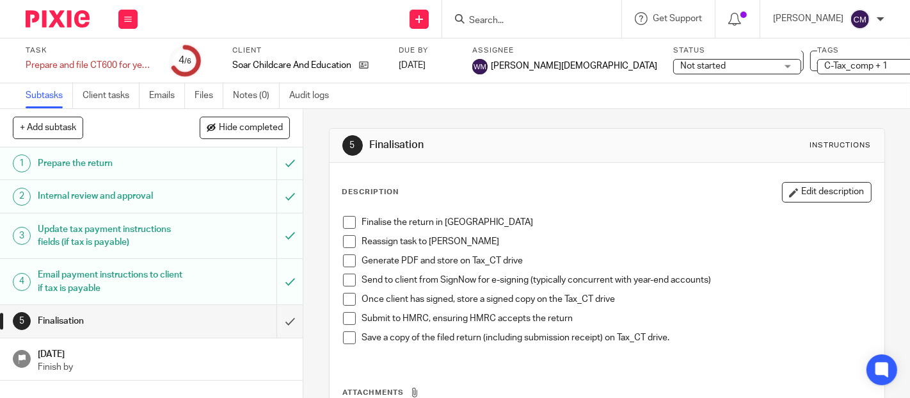
click at [348, 223] on span at bounding box center [349, 222] width 13 height 13
click at [348, 244] on span at bounding box center [349, 241] width 13 height 13
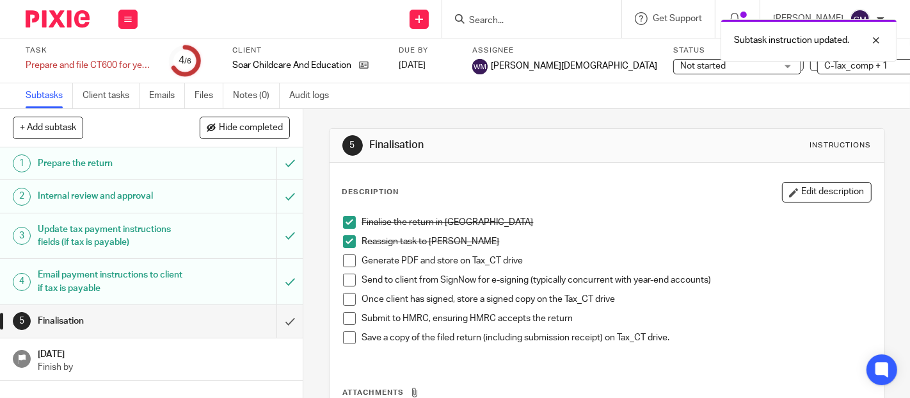
click at [348, 259] on span at bounding box center [349, 260] width 13 height 13
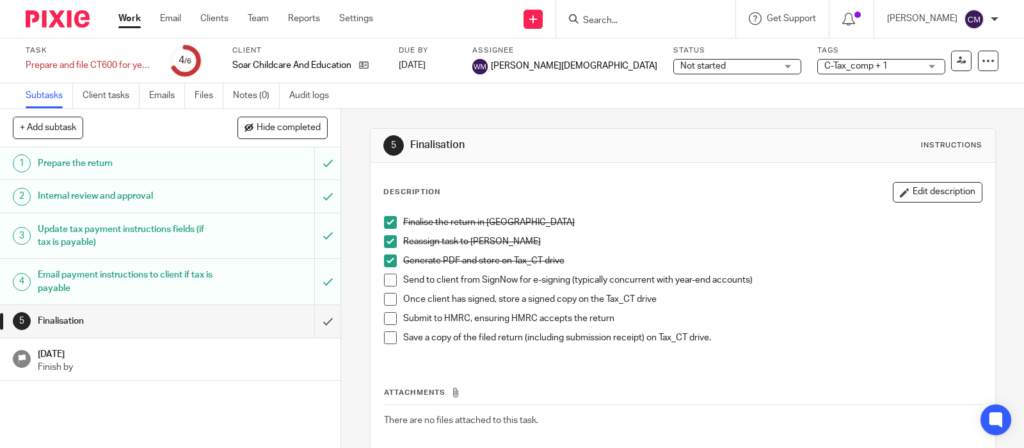
click at [681, 69] on span "Not started" at bounding box center [729, 66] width 96 height 13
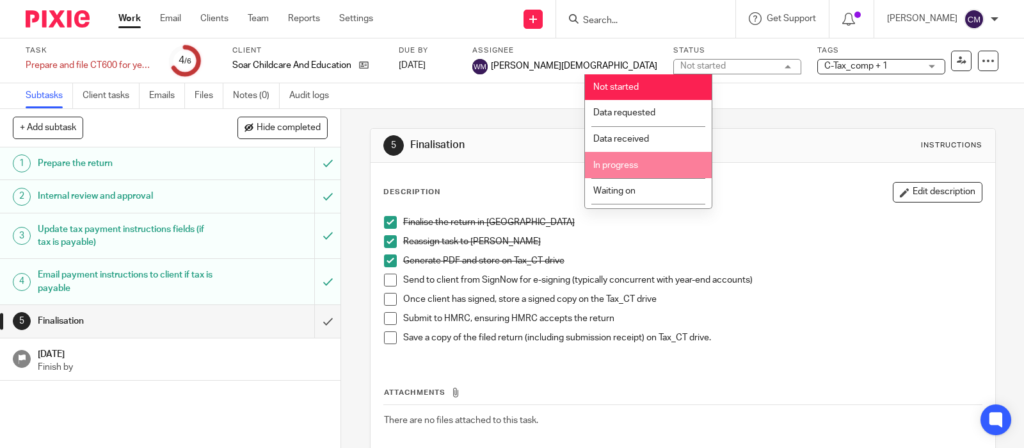
scroll to position [125, 0]
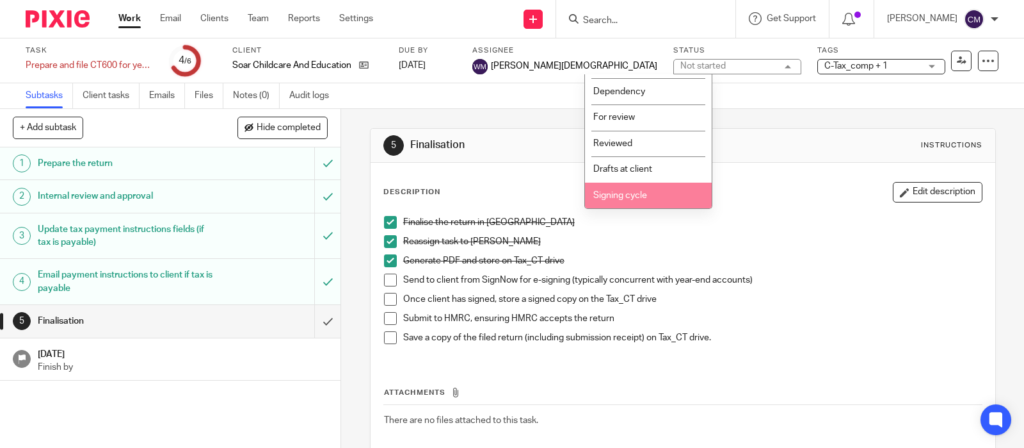
click at [645, 198] on span "Signing cycle" at bounding box center [621, 195] width 54 height 9
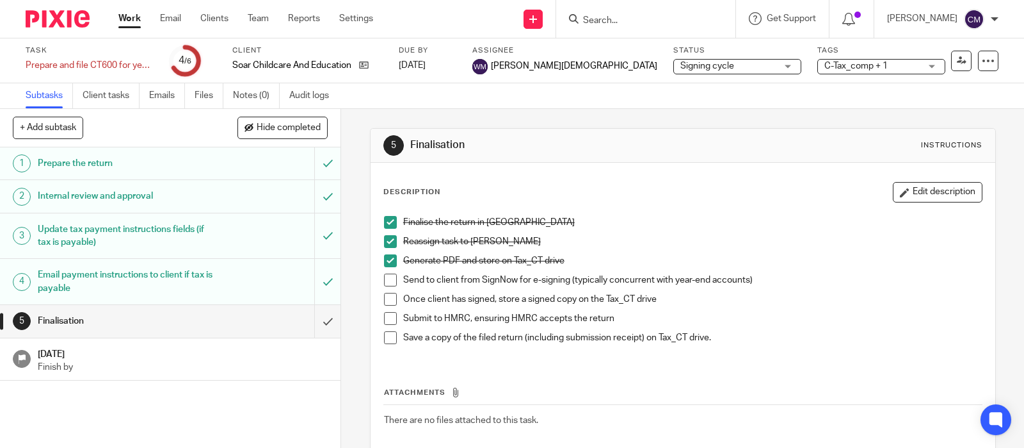
click at [378, 282] on div "Finalise the return in TaxFiler Reassign task to [PERSON_NAME] Generate PDF and…" at bounding box center [683, 284] width 611 height 150
click at [384, 275] on span at bounding box center [390, 279] width 13 height 13
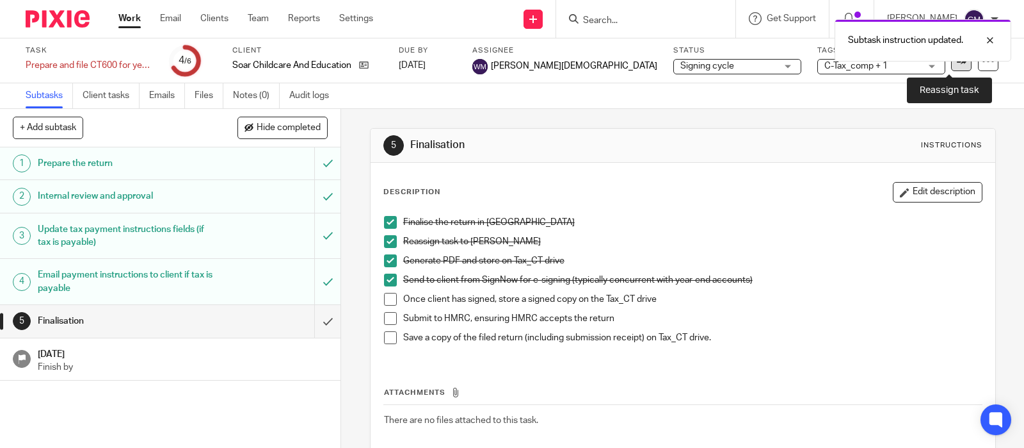
click at [910, 61] on icon at bounding box center [962, 61] width 10 height 10
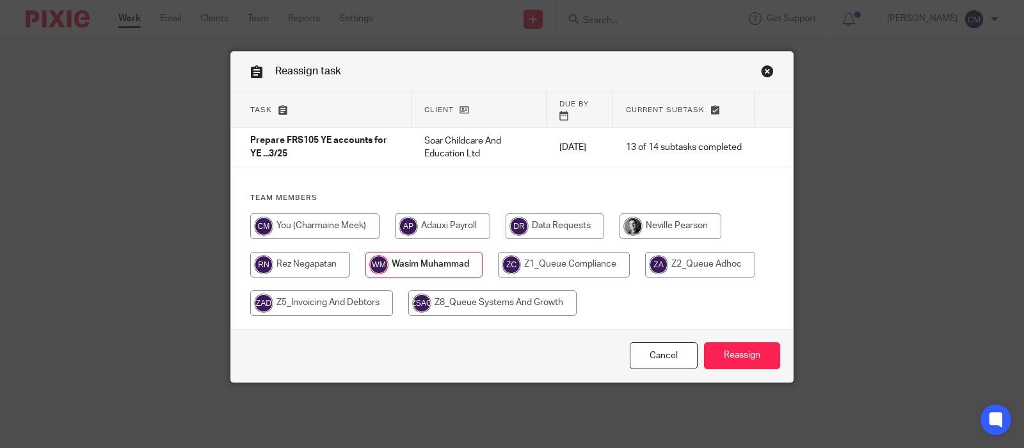
click at [327, 216] on input "radio" at bounding box center [314, 226] width 129 height 26
radio input "true"
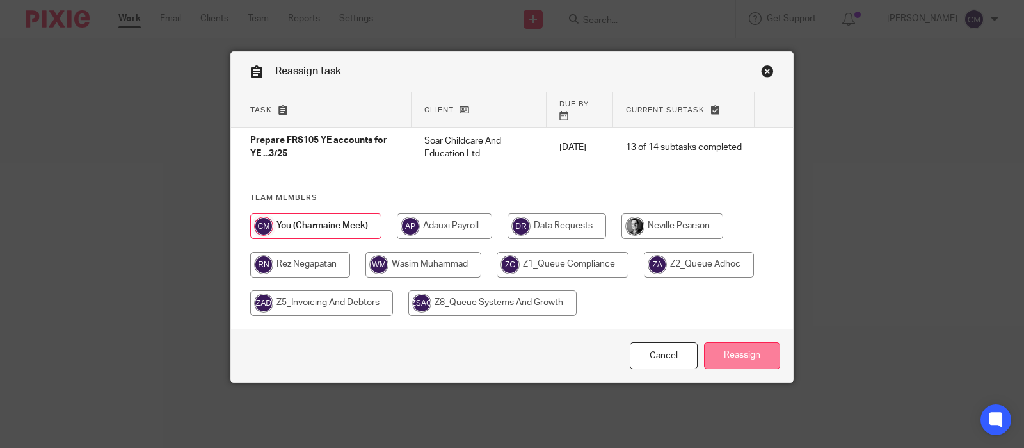
click at [756, 342] on input "Reassign" at bounding box center [742, 356] width 76 height 28
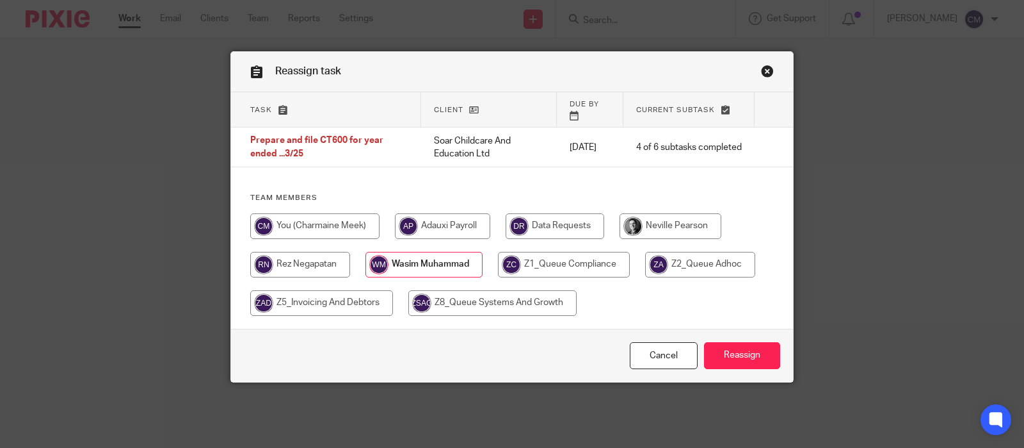
click at [338, 213] on input "radio" at bounding box center [314, 226] width 129 height 26
radio input "true"
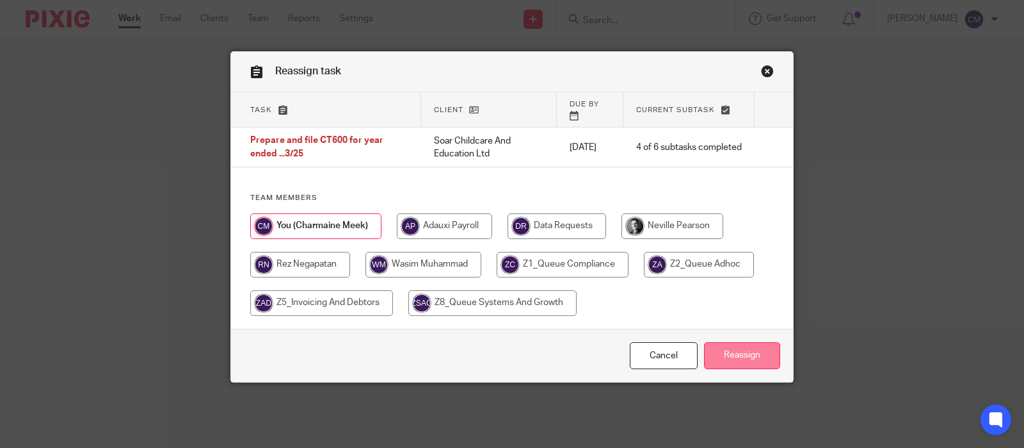
click at [754, 351] on input "Reassign" at bounding box center [742, 356] width 76 height 28
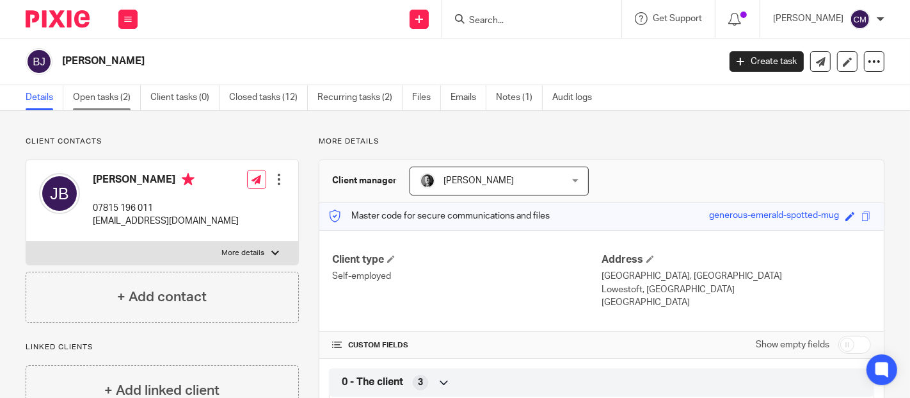
click at [105, 96] on link "Open tasks (2)" at bounding box center [107, 97] width 68 height 25
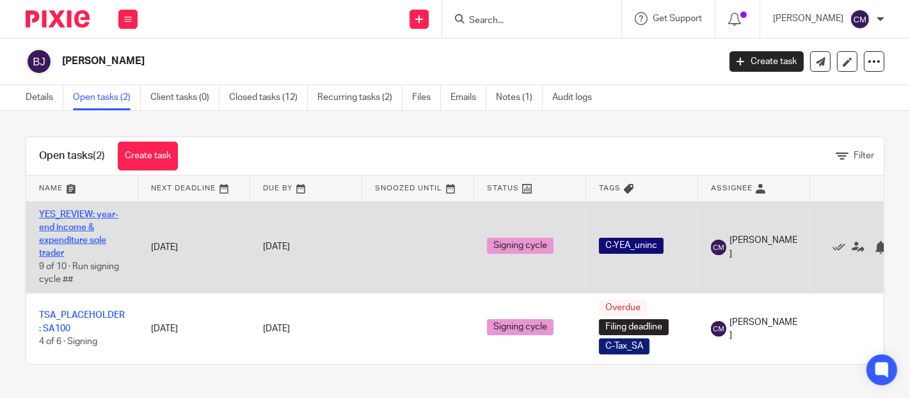
drag, startPoint x: 73, startPoint y: 220, endPoint x: 58, endPoint y: 227, distance: 16.9
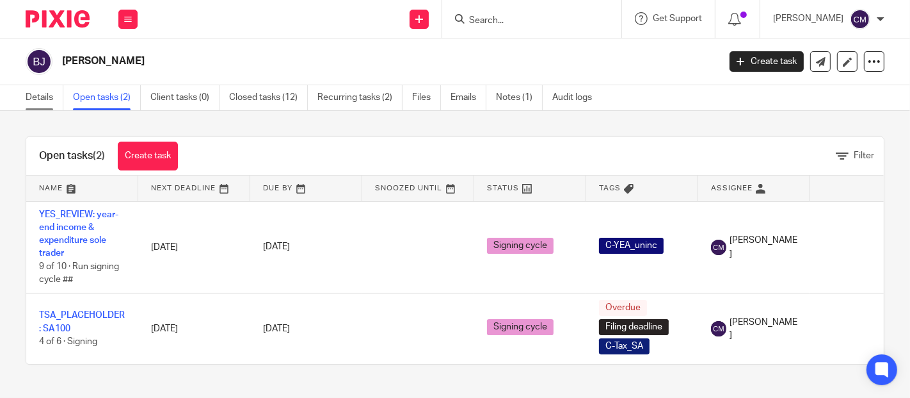
click at [37, 102] on link "Details" at bounding box center [45, 97] width 38 height 25
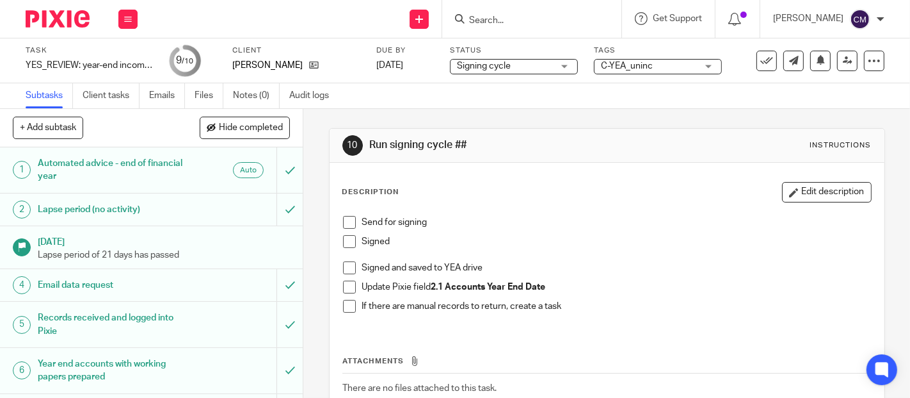
scroll to position [71, 0]
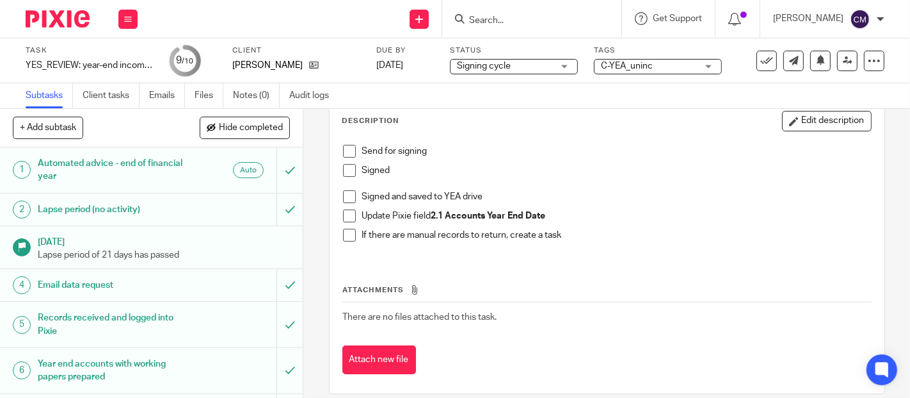
click at [345, 152] on span at bounding box center [349, 151] width 13 height 13
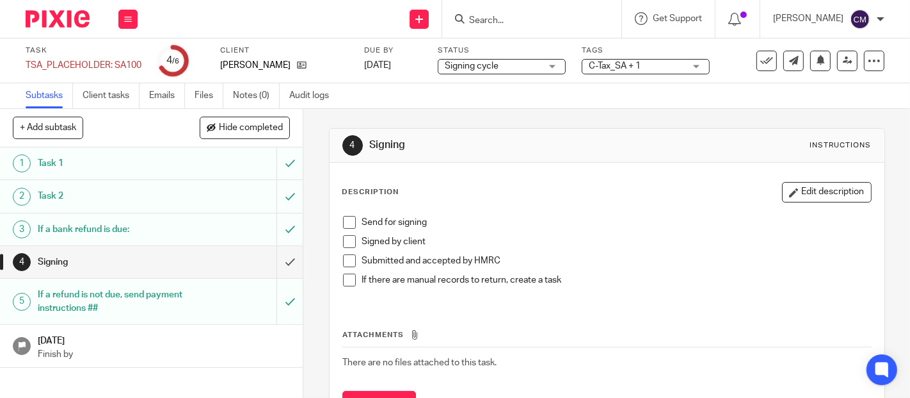
click at [343, 222] on span at bounding box center [349, 222] width 13 height 13
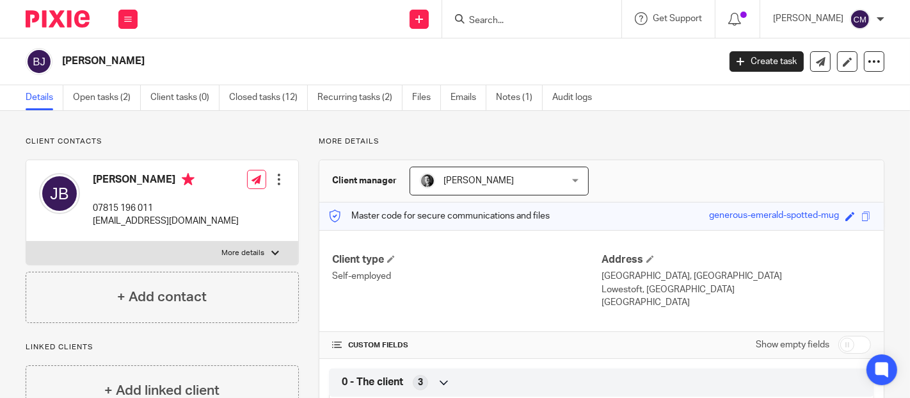
scroll to position [142, 0]
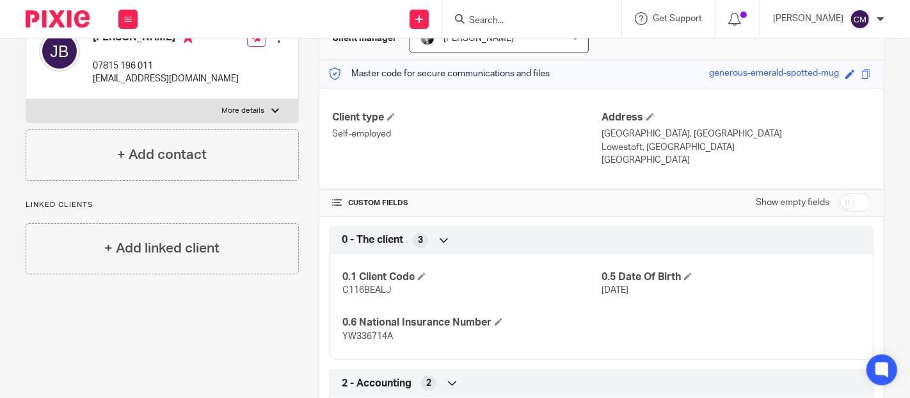
click at [438, 238] on icon at bounding box center [444, 240] width 13 height 13
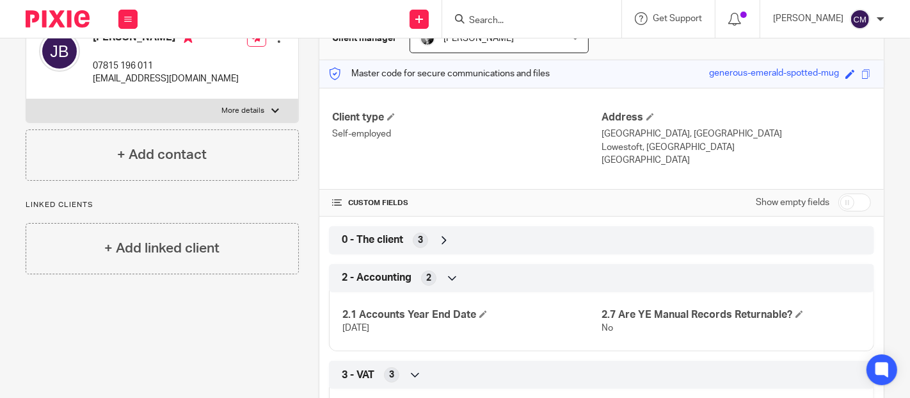
click at [438, 238] on icon at bounding box center [444, 240] width 13 height 13
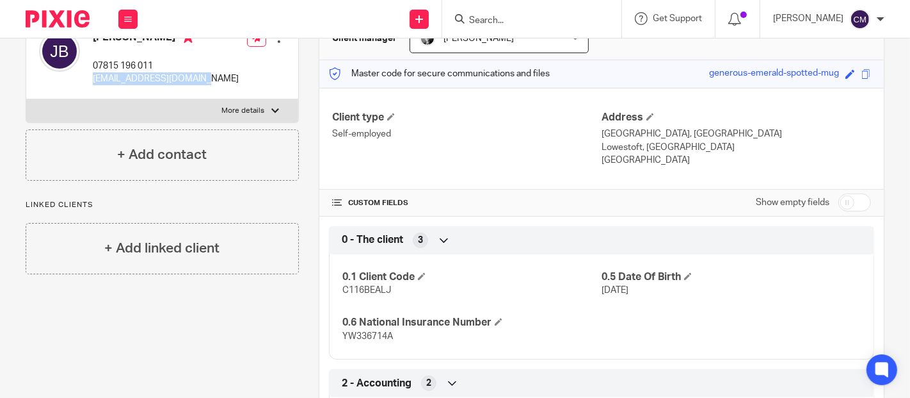
drag, startPoint x: 205, startPoint y: 80, endPoint x: 95, endPoint y: 86, distance: 110.3
click at [95, 86] on div "Jane Beales 07815 196 011 mrsjanebeales@gmail.com Edit contact Create client fr…" at bounding box center [162, 58] width 272 height 81
copy p "mrsjanebeales@gmail.com"
click at [554, 15] on input "Search" at bounding box center [525, 21] width 115 height 12
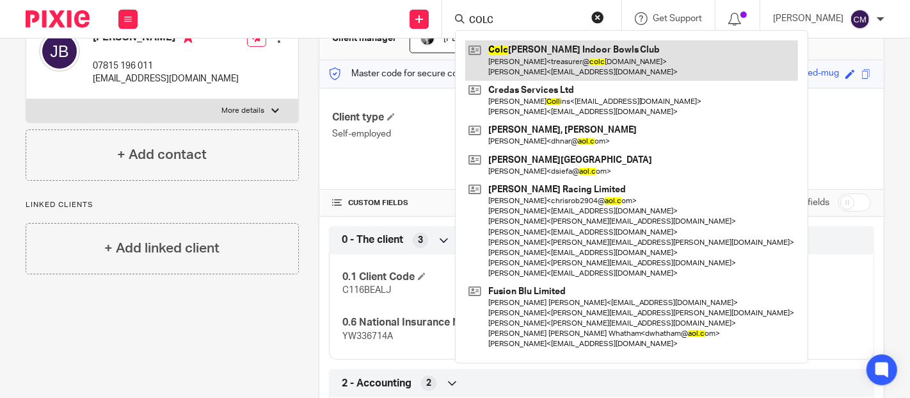
type input "COLC"
click at [581, 62] on link at bounding box center [631, 60] width 333 height 40
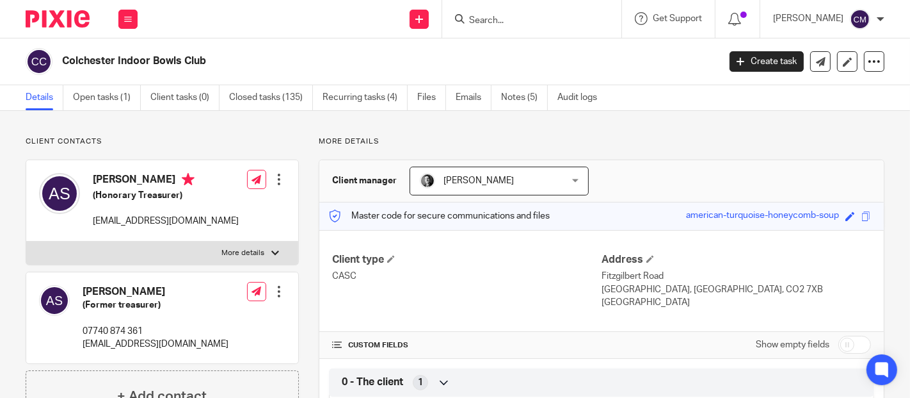
click at [541, 20] on input "Search" at bounding box center [525, 21] width 115 height 12
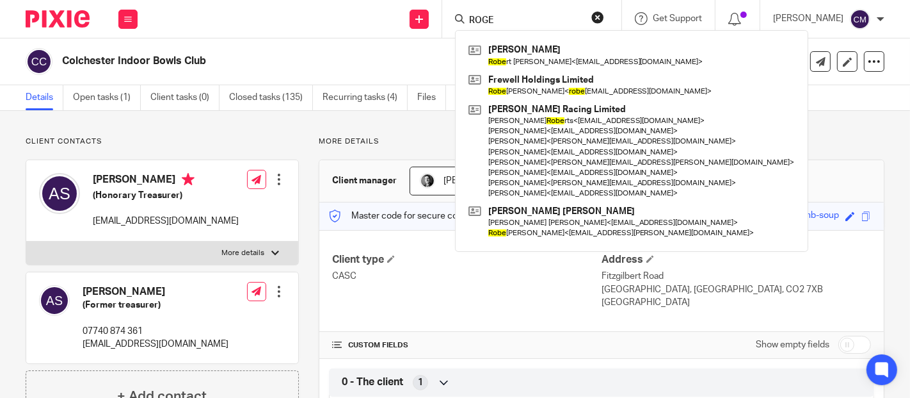
type input "[PERSON_NAME]"
drag, startPoint x: 510, startPoint y: 19, endPoint x: 433, endPoint y: 25, distance: 76.4
click at [433, 25] on div "Send new email Create task Add client [PERSON_NAME], [PERSON_NAME] t [PERSON_NA…" at bounding box center [530, 19] width 760 height 38
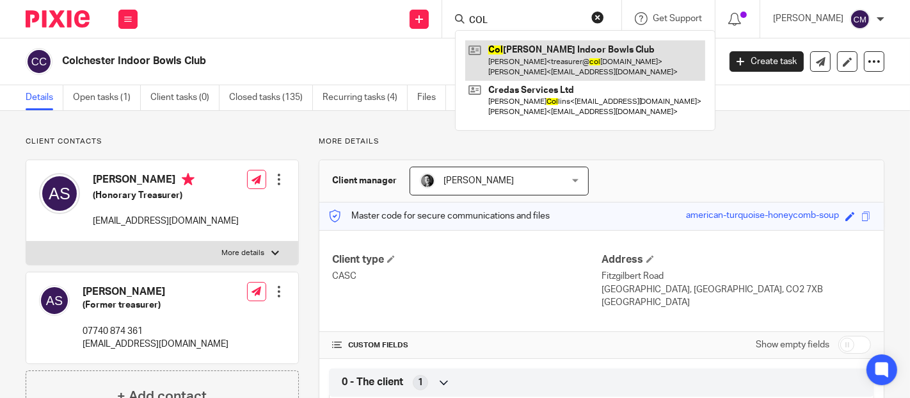
type input "COL"
click at [522, 53] on link at bounding box center [585, 60] width 240 height 40
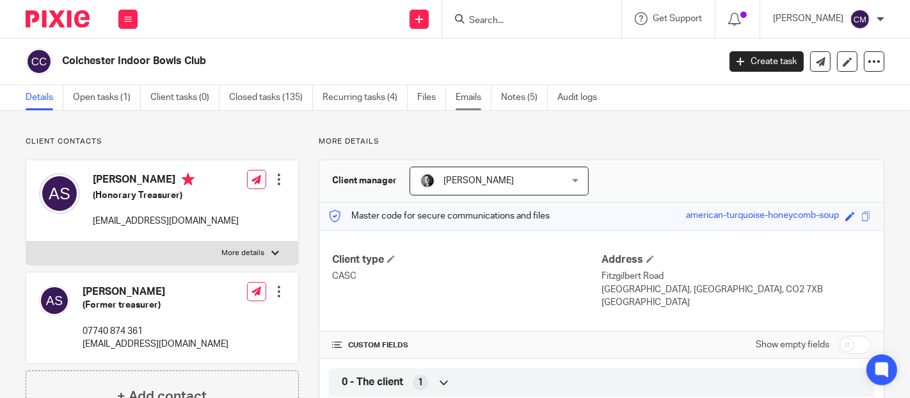
click at [465, 101] on link "Emails" at bounding box center [474, 97] width 36 height 25
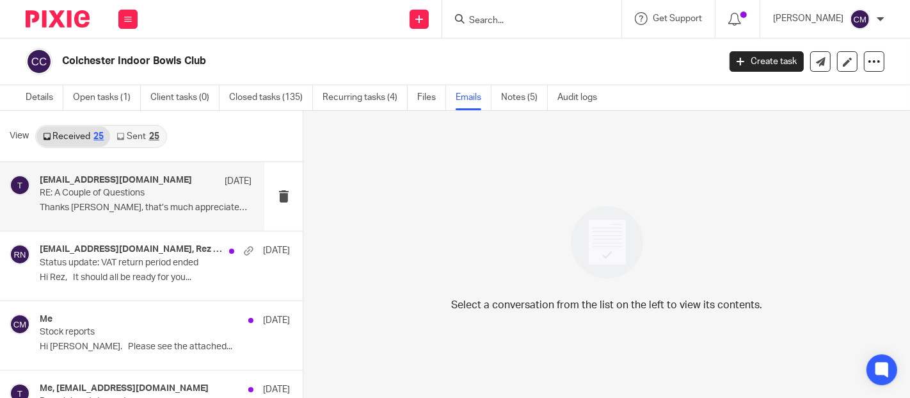
click at [144, 184] on h4 "[EMAIL_ADDRESS][DOMAIN_NAME]" at bounding box center [116, 180] width 152 height 11
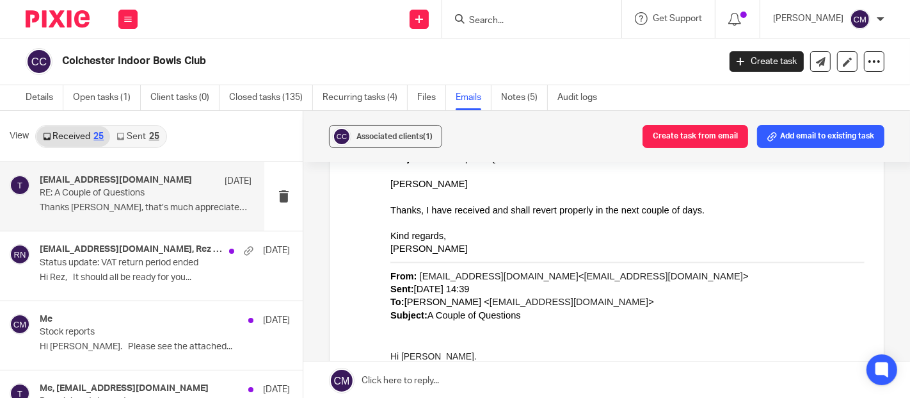
scroll to position [497, 0]
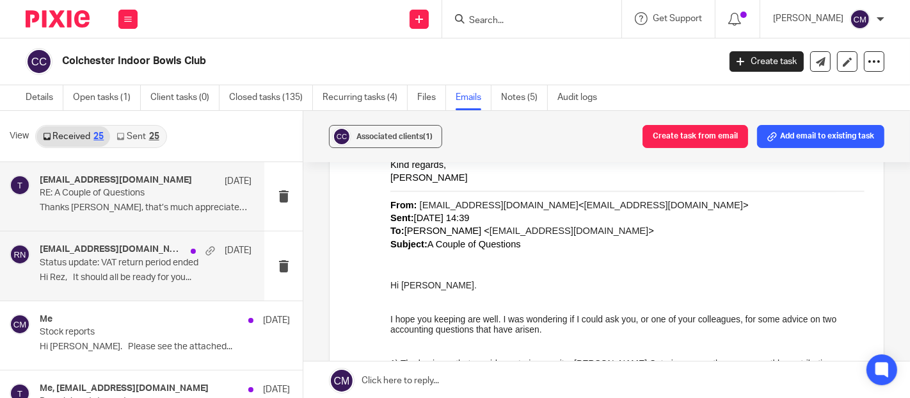
click at [150, 270] on div "treasurer@colchesterindoorbowlsclub.co.uk, Rez Negapatan 2 Aug Status update: V…" at bounding box center [146, 265] width 212 height 43
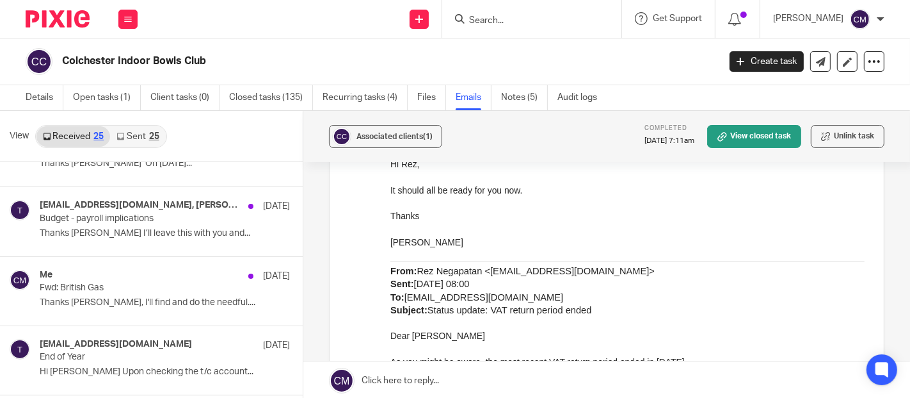
scroll to position [1423, 0]
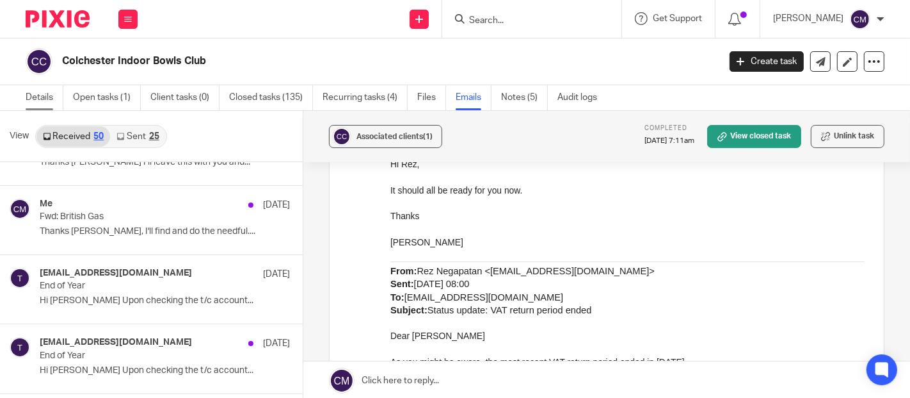
click at [53, 95] on link "Details" at bounding box center [45, 97] width 38 height 25
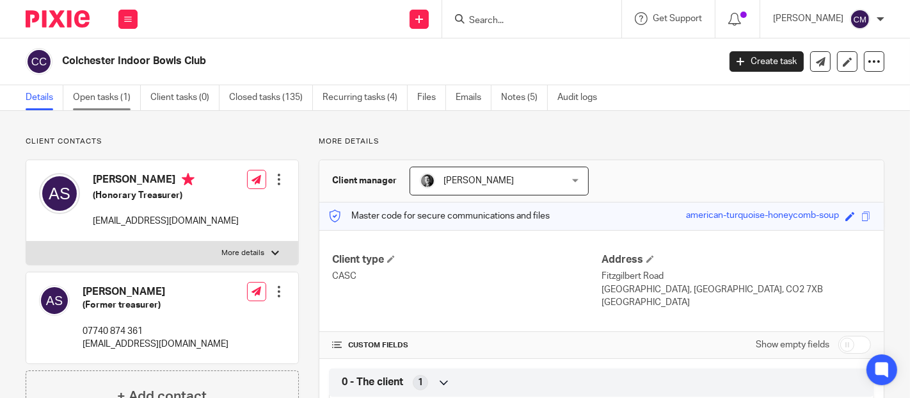
click at [114, 101] on link "Open tasks (1)" at bounding box center [107, 97] width 68 height 25
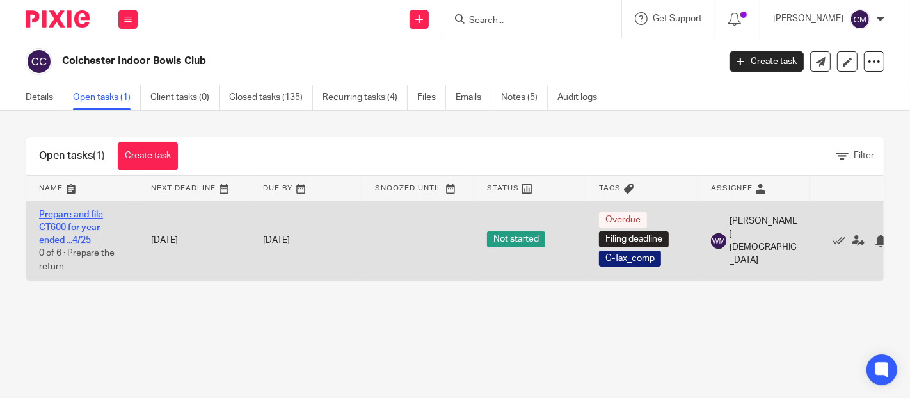
click at [85, 235] on link "Prepare and file CT600 for year ended ...4/25" at bounding box center [71, 227] width 64 height 35
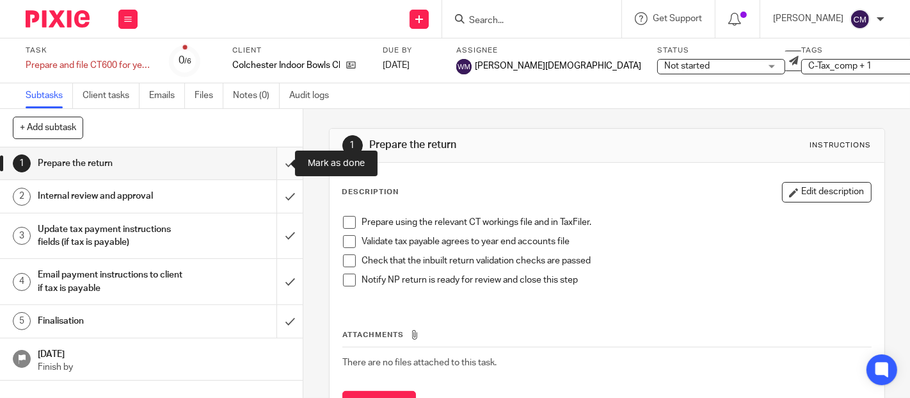
click at [276, 161] on input "submit" at bounding box center [151, 163] width 303 height 32
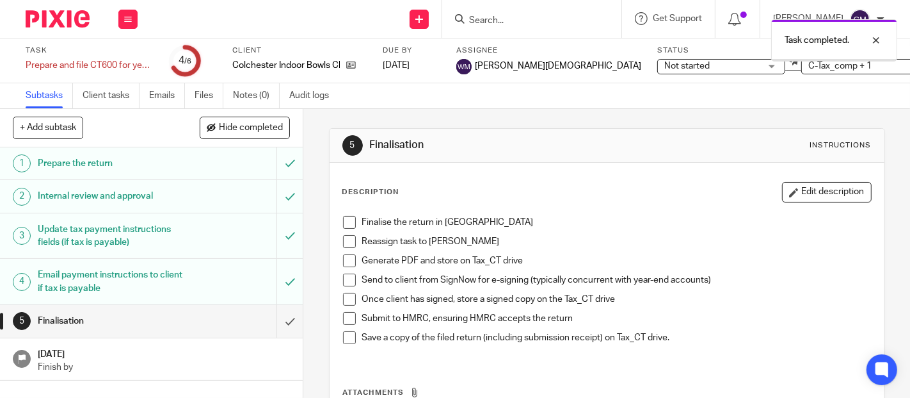
click at [343, 222] on span at bounding box center [349, 222] width 13 height 13
click at [348, 239] on span at bounding box center [349, 241] width 13 height 13
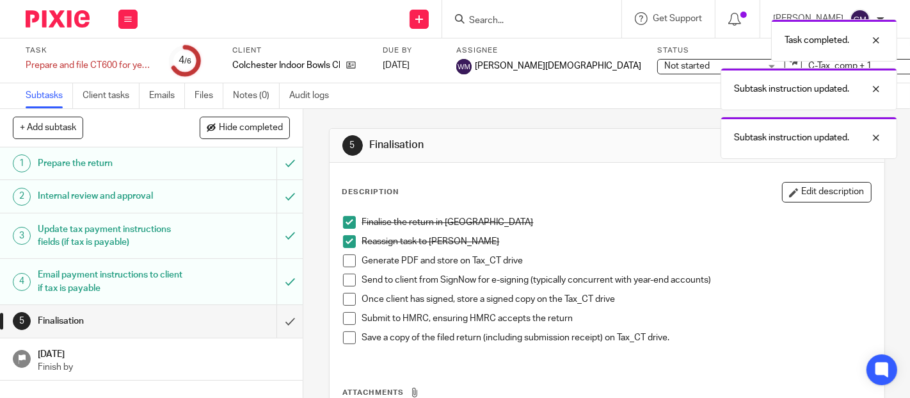
click at [346, 257] on span at bounding box center [349, 260] width 13 height 13
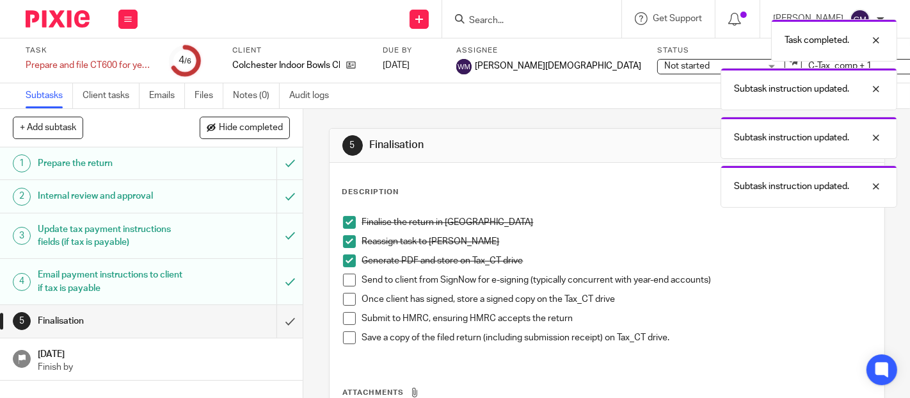
click at [348, 280] on span at bounding box center [349, 279] width 13 height 13
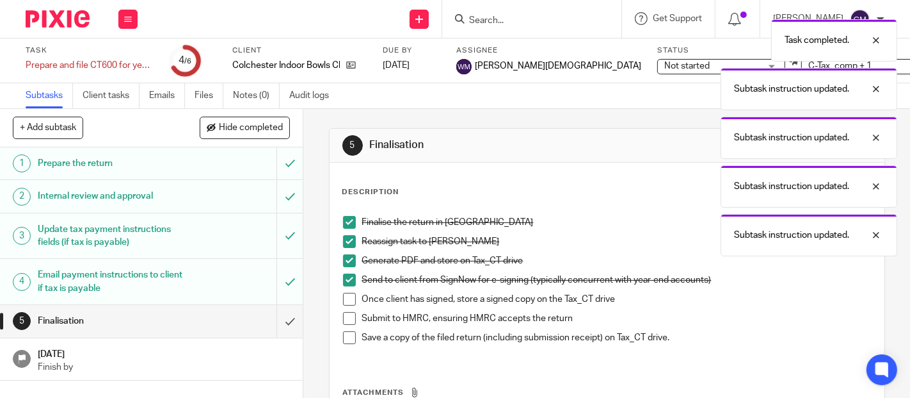
click at [669, 67] on div "Task completed. Subtask instruction updated. Subtask instruction updated. Subta…" at bounding box center [676, 134] width 442 height 243
click at [610, 70] on div "Task completed. Subtask instruction updated. Subtask instruction updated. Subta…" at bounding box center [676, 134] width 442 height 243
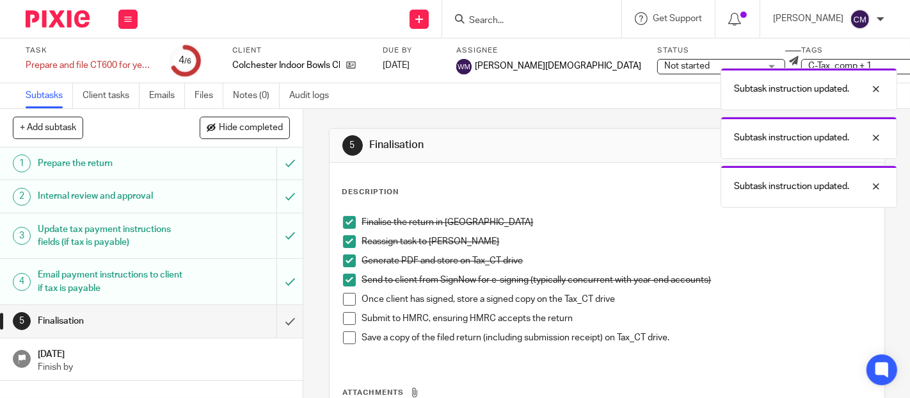
click at [588, 65] on div "Subtask instruction updated. Subtask instruction updated. Subtask instruction u…" at bounding box center [676, 110] width 442 height 195
click at [671, 70] on div "Subtask instruction updated. Subtask instruction updated. Subtask instruction u…" at bounding box center [676, 110] width 442 height 195
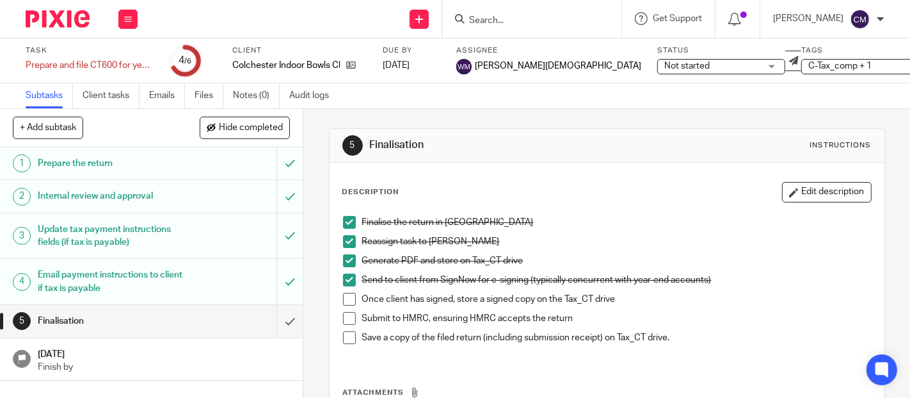
click at [684, 67] on div "Not started Not started" at bounding box center [722, 66] width 128 height 15
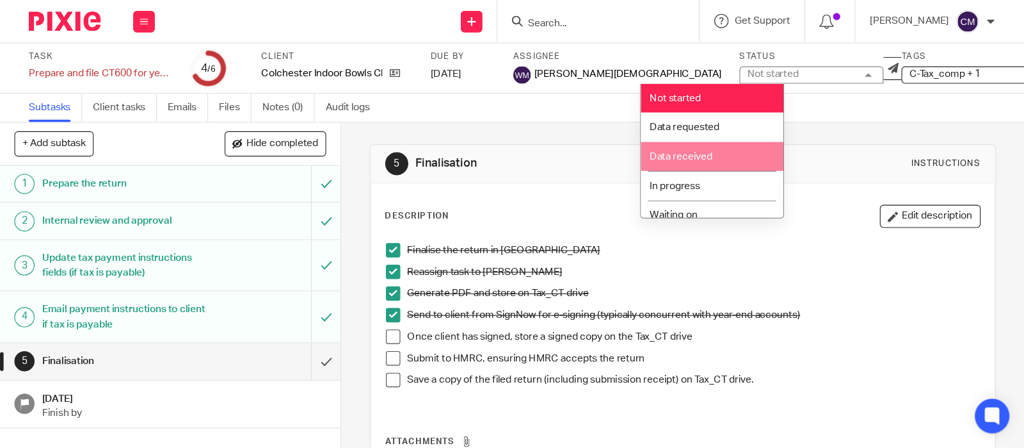
scroll to position [141, 0]
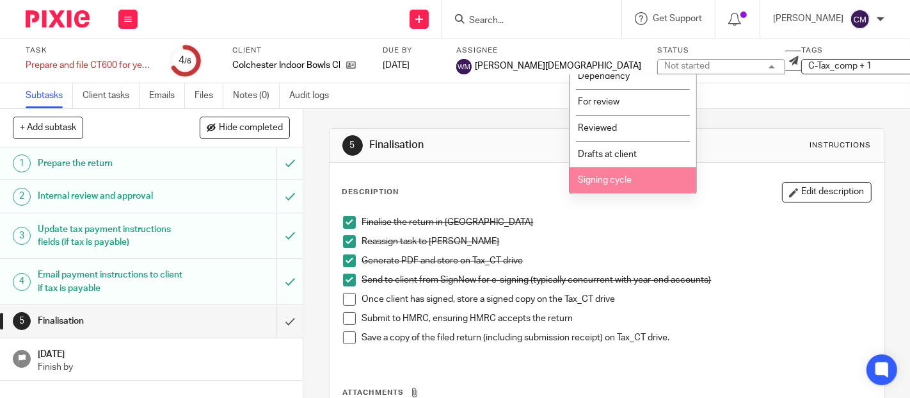
click at [643, 173] on li "Signing cycle" at bounding box center [633, 180] width 127 height 26
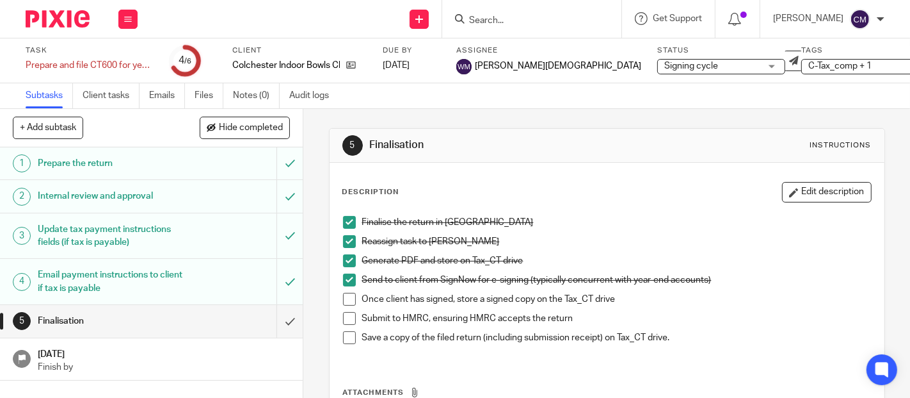
click at [813, 112] on div "5 Finalisation Instructions Description Edit description Finalise the return in…" at bounding box center [607, 312] width 556 height 407
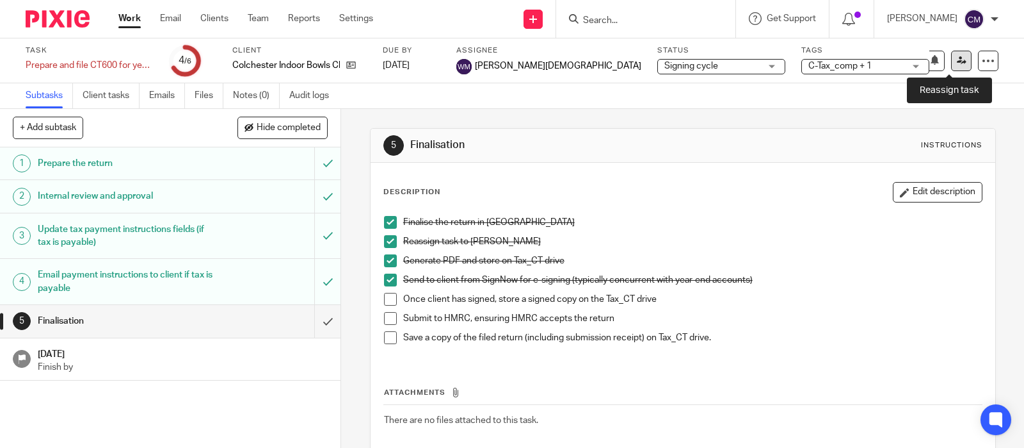
click at [910, 66] on link at bounding box center [961, 61] width 20 height 20
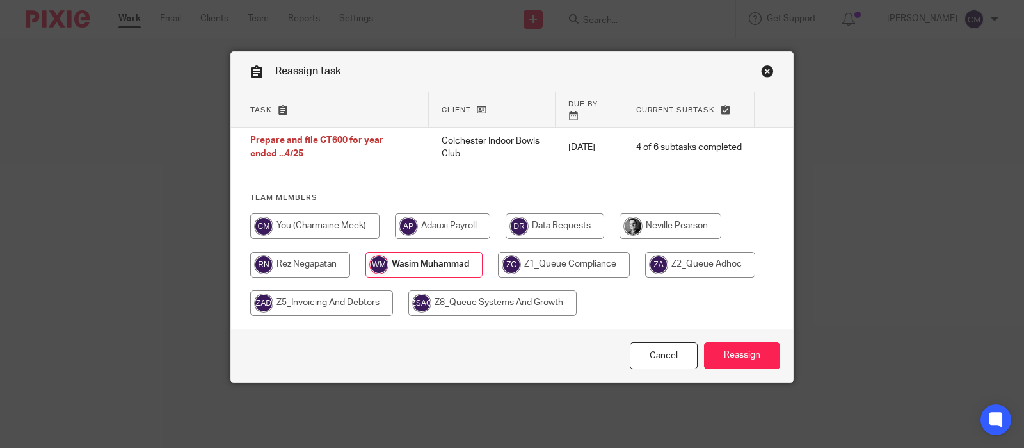
click at [369, 216] on input "radio" at bounding box center [314, 226] width 129 height 26
radio input "true"
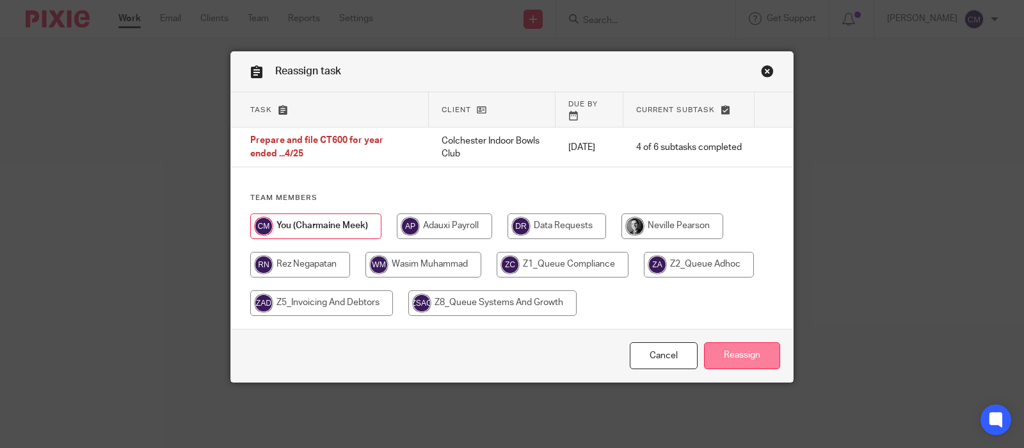
click at [756, 346] on input "Reassign" at bounding box center [742, 356] width 76 height 28
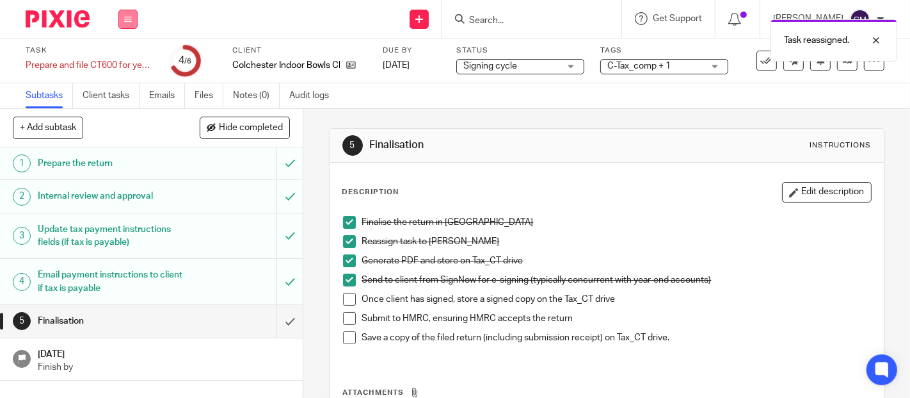
click at [129, 14] on button at bounding box center [127, 19] width 19 height 19
click at [128, 58] on link "Work" at bounding box center [122, 59] width 22 height 9
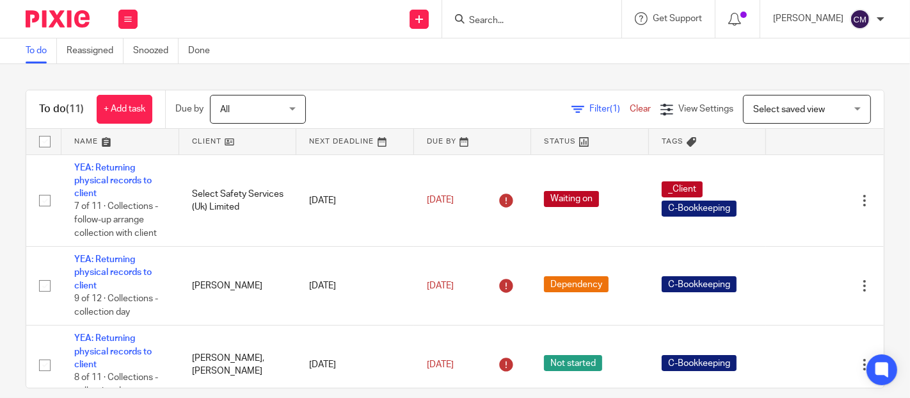
click at [544, 16] on input "Search" at bounding box center [525, 21] width 115 height 12
click at [506, 18] on input "colch" at bounding box center [525, 21] width 115 height 12
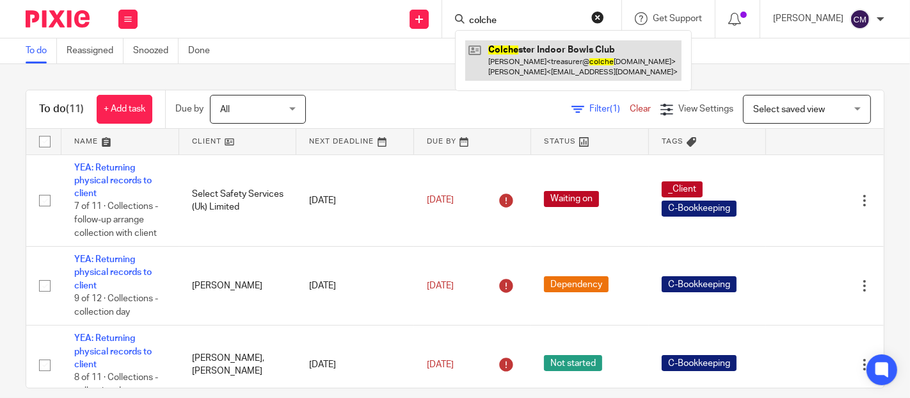
type input "colche"
click at [534, 70] on link at bounding box center [573, 60] width 216 height 40
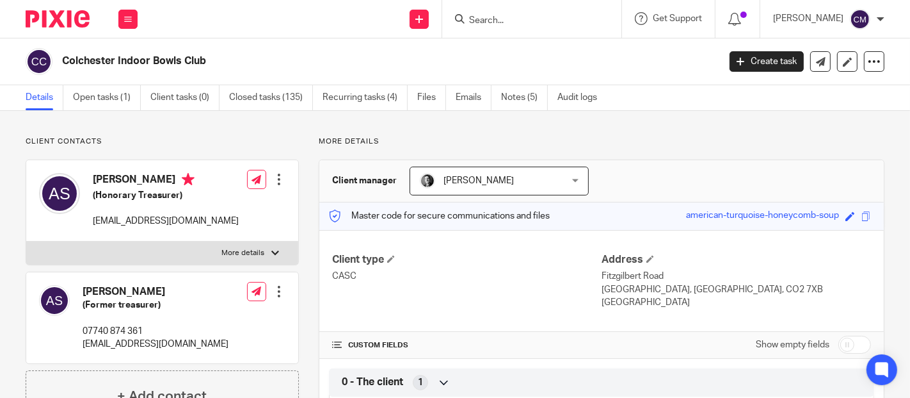
scroll to position [71, 0]
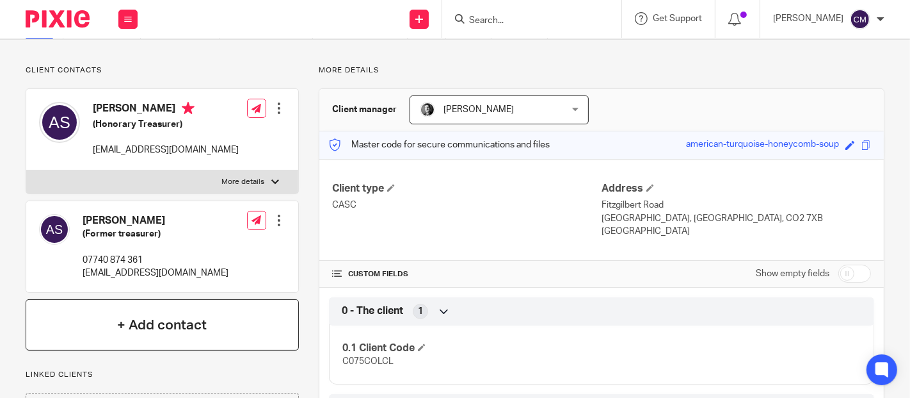
click at [175, 335] on h4 "+ Add contact" at bounding box center [162, 325] width 90 height 20
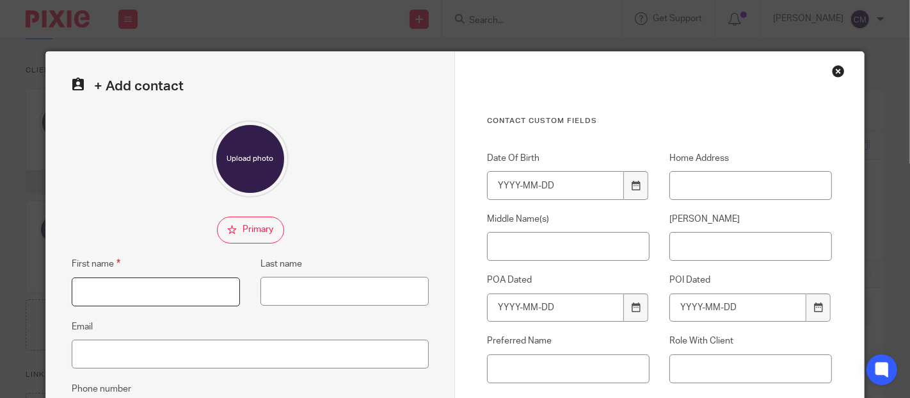
click at [178, 299] on input "First name" at bounding box center [156, 291] width 168 height 29
click at [122, 291] on input "First name" at bounding box center [156, 291] width 168 height 29
type input "[PERSON_NAME]"
type input "d"
type input "[PERSON_NAME]"
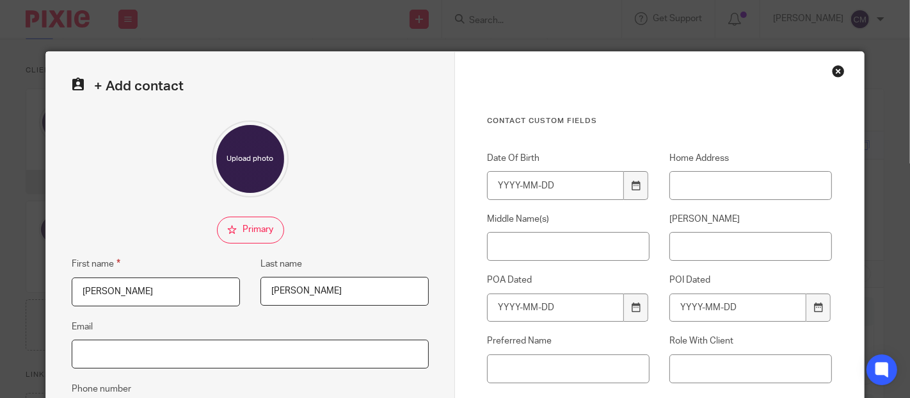
click at [161, 357] on input "Email" at bounding box center [250, 353] width 357 height 29
paste input "[EMAIL_ADDRESS][DOMAIN_NAME]"
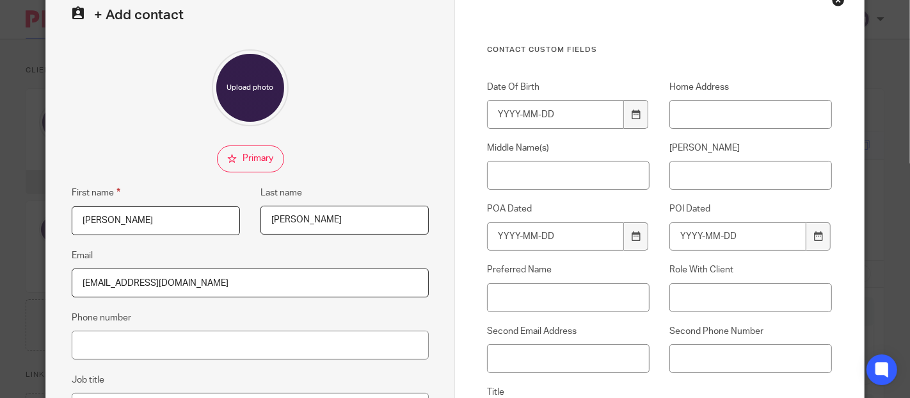
scroll to position [142, 0]
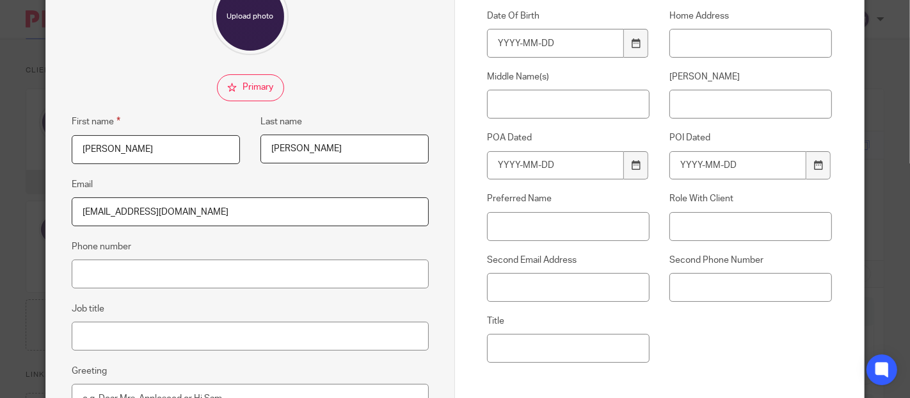
type input "[EMAIL_ADDRESS][DOMAIN_NAME]"
click at [246, 342] on input "Job title" at bounding box center [250, 335] width 357 height 29
type input "Committee Member"
drag, startPoint x: 174, startPoint y: 337, endPoint x: 19, endPoint y: 328, distance: 155.2
click at [20, 328] on div "+ Add contact First name [PERSON_NAME] Last name [PERSON_NAME] Email [EMAIL_ADD…" at bounding box center [455, 199] width 910 height 398
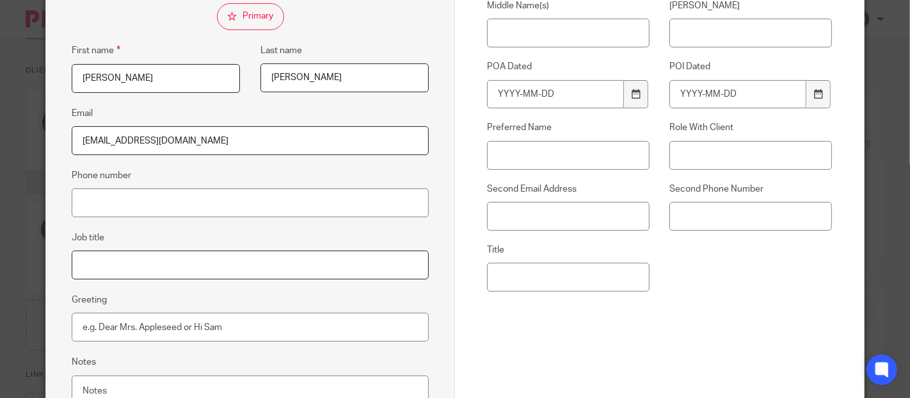
scroll to position [327, 0]
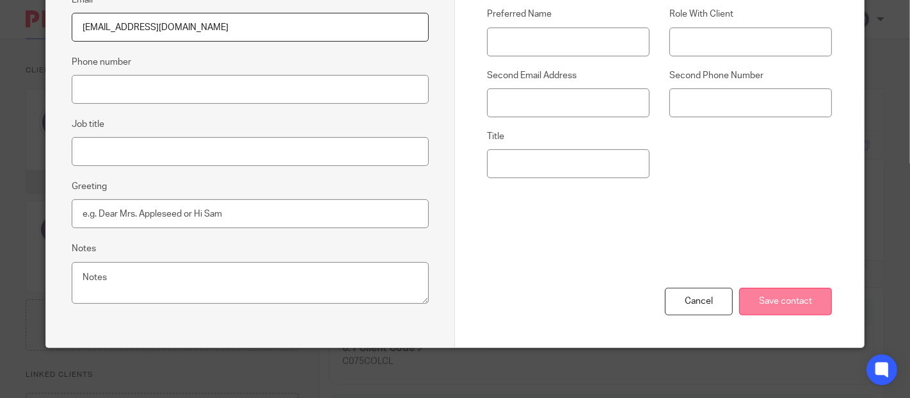
click at [804, 291] on input "Save contact" at bounding box center [786, 301] width 93 height 28
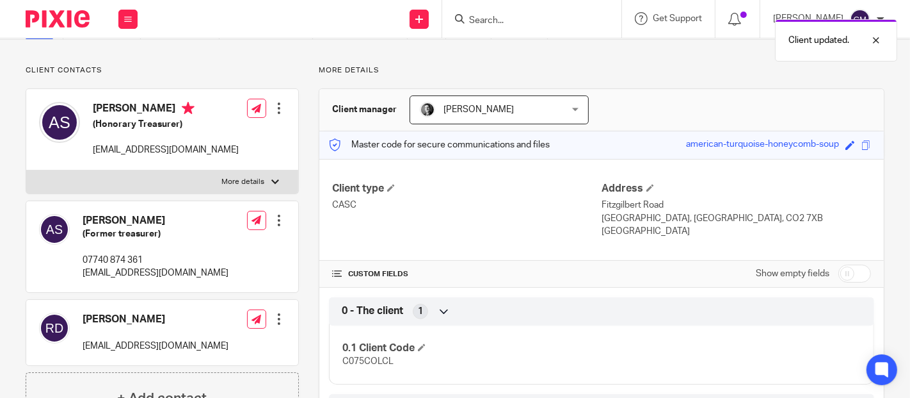
scroll to position [142, 0]
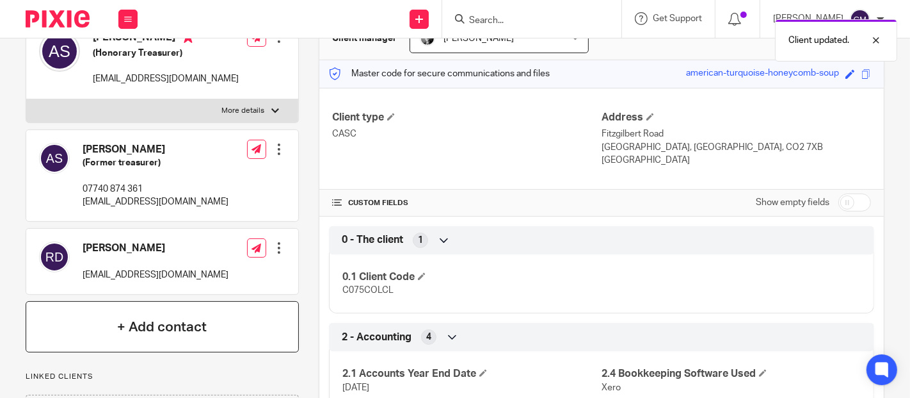
click at [168, 351] on div "+ Add contact" at bounding box center [162, 326] width 273 height 51
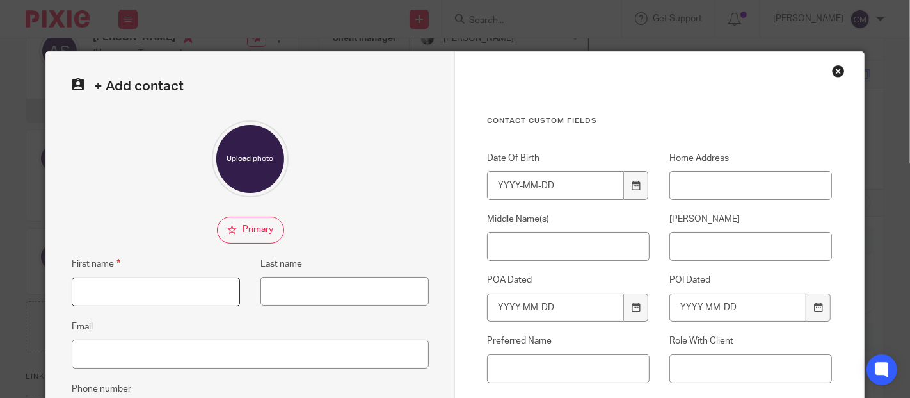
click at [190, 289] on input "First name" at bounding box center [156, 291] width 168 height 29
type input "[PERSON_NAME]"
type input "Lyne"
click at [136, 350] on input "Email" at bounding box center [250, 353] width 357 height 29
paste input "[EMAIL_ADDRESS][DOMAIN_NAME]"
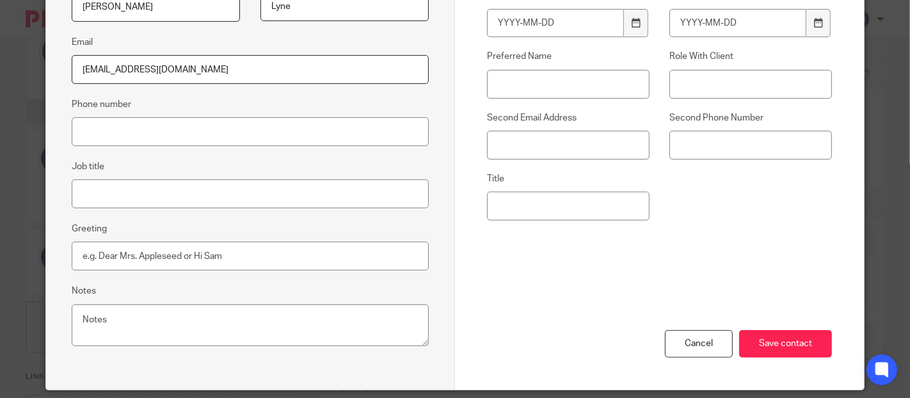
scroll to position [327, 0]
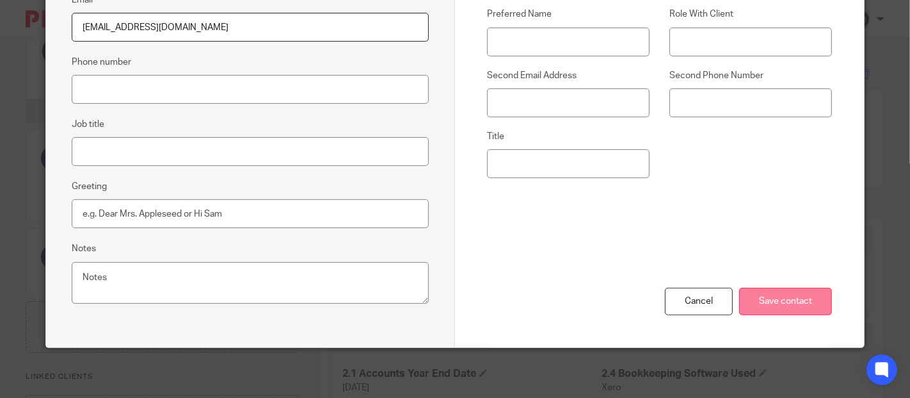
type input "[EMAIL_ADDRESS][DOMAIN_NAME]"
click at [812, 300] on input "Save contact" at bounding box center [786, 301] width 93 height 28
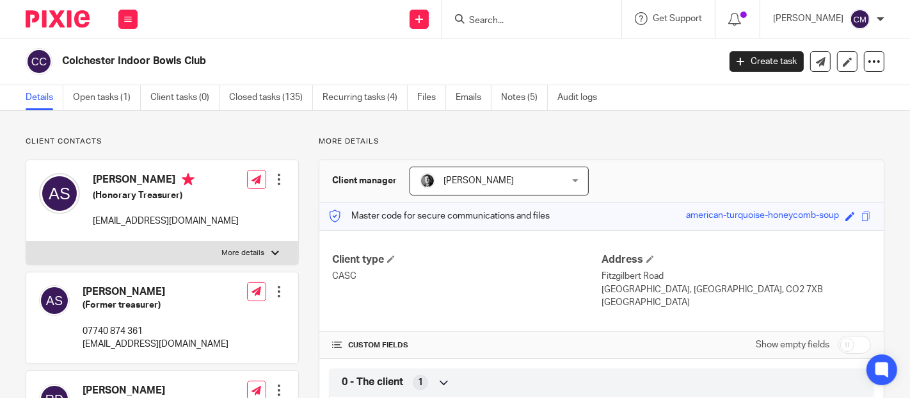
click at [540, 20] on input "Search" at bounding box center [525, 21] width 115 height 12
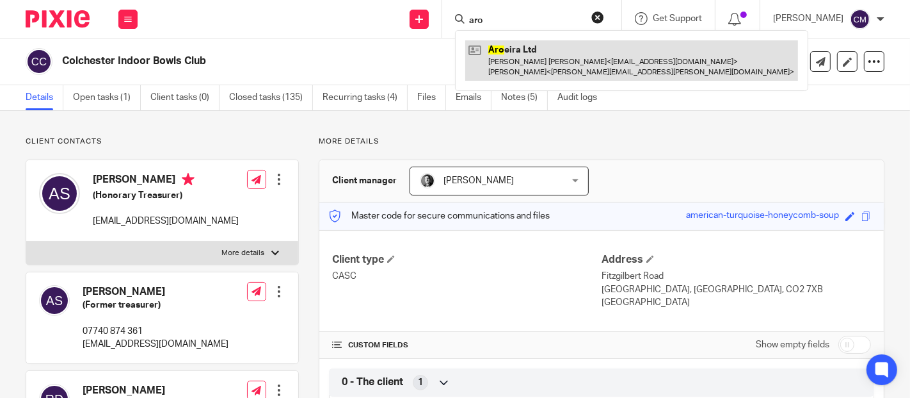
type input "aro"
click at [555, 53] on link at bounding box center [631, 60] width 333 height 40
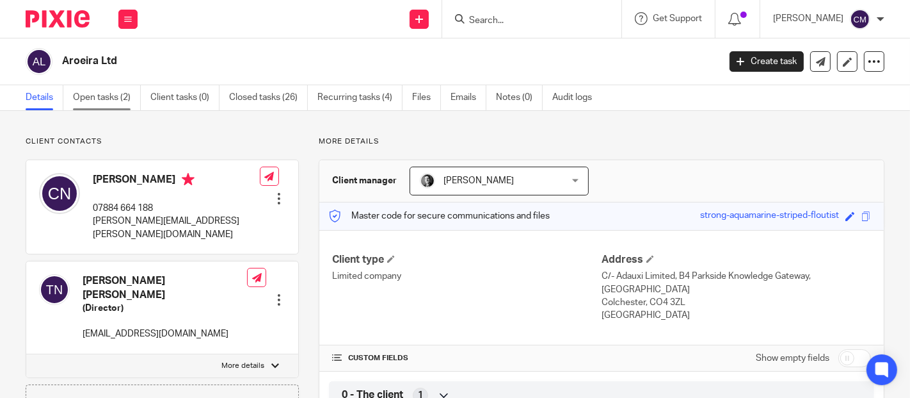
click at [110, 100] on link "Open tasks (2)" at bounding box center [107, 97] width 68 height 25
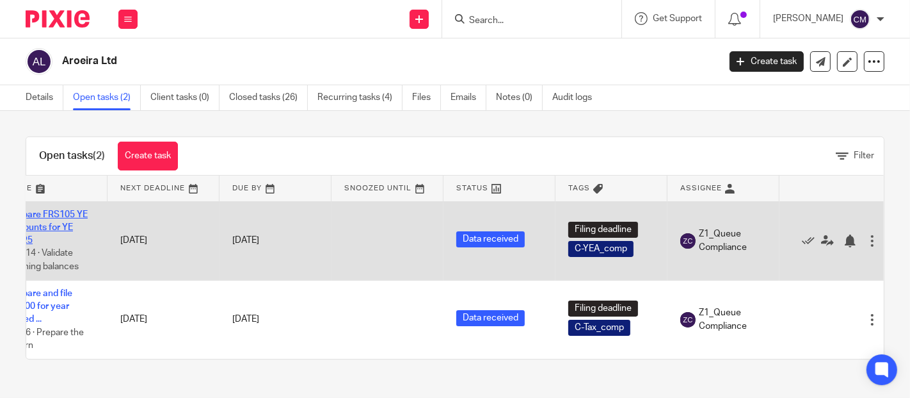
scroll to position [0, 60]
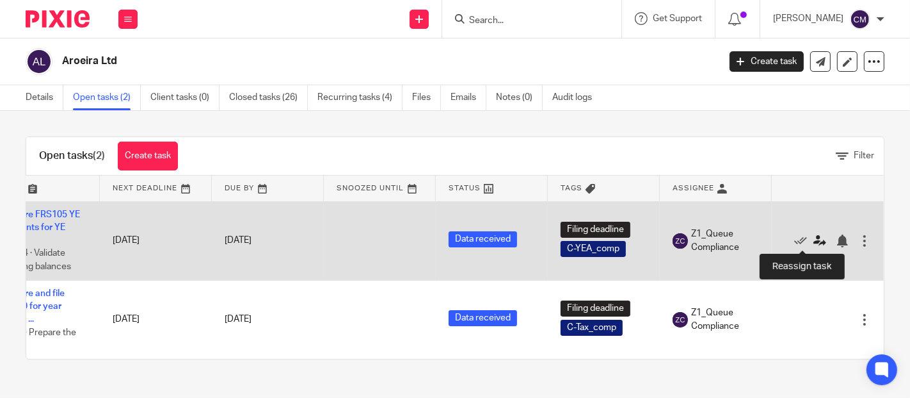
click at [814, 240] on icon at bounding box center [820, 240] width 13 height 13
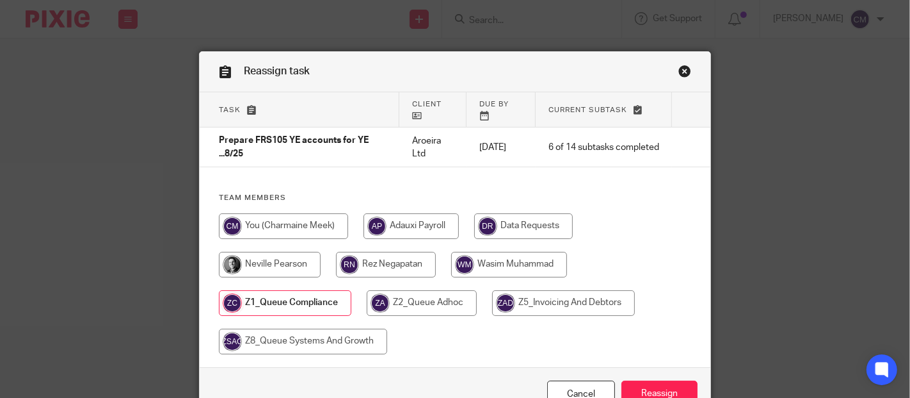
click at [509, 274] on input "radio" at bounding box center [509, 265] width 116 height 26
radio input "true"
click at [645, 385] on input "Reassign" at bounding box center [660, 394] width 76 height 28
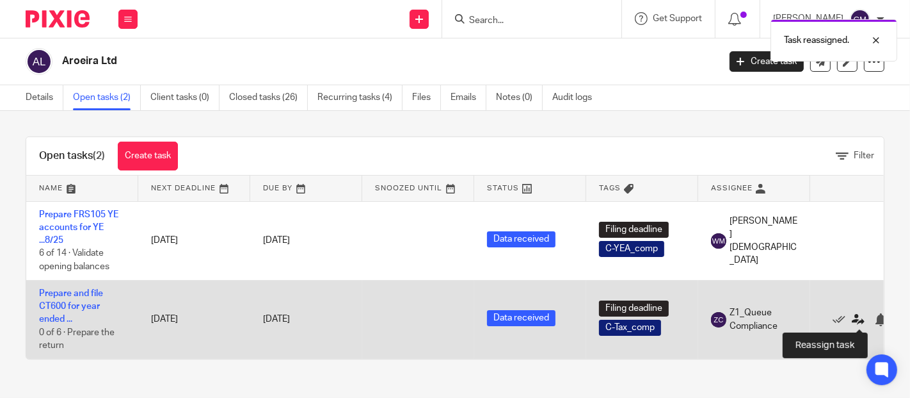
click at [855, 318] on icon at bounding box center [858, 319] width 13 height 13
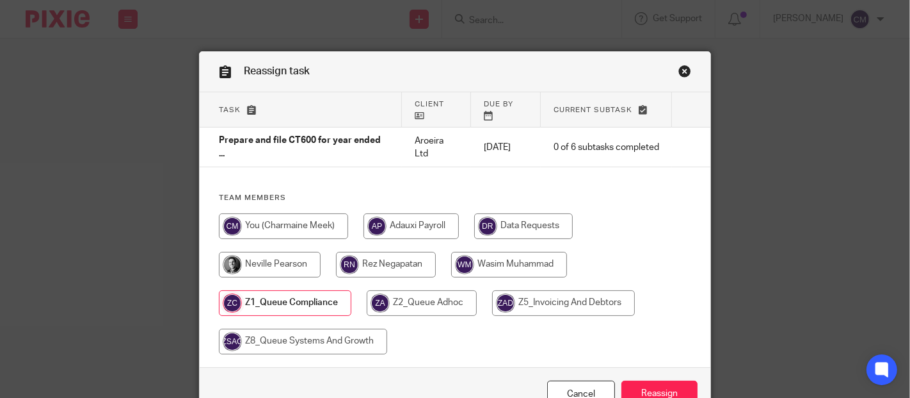
click at [524, 266] on input "radio" at bounding box center [509, 265] width 116 height 26
radio input "true"
click at [663, 388] on input "Reassign" at bounding box center [660, 394] width 76 height 28
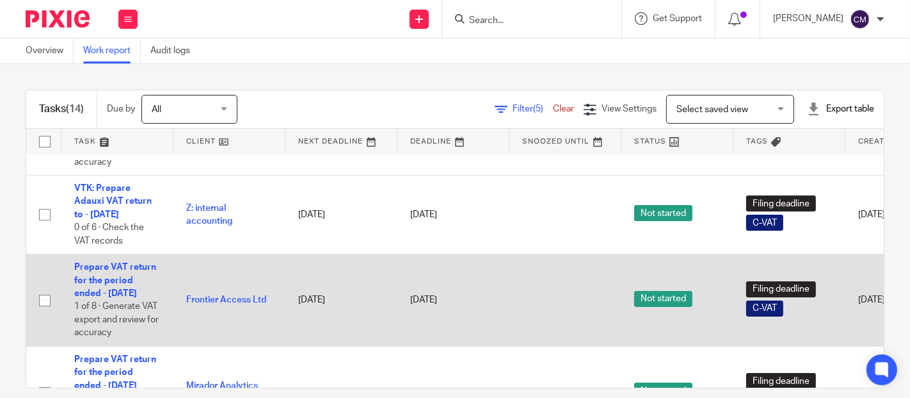
scroll to position [142, 0]
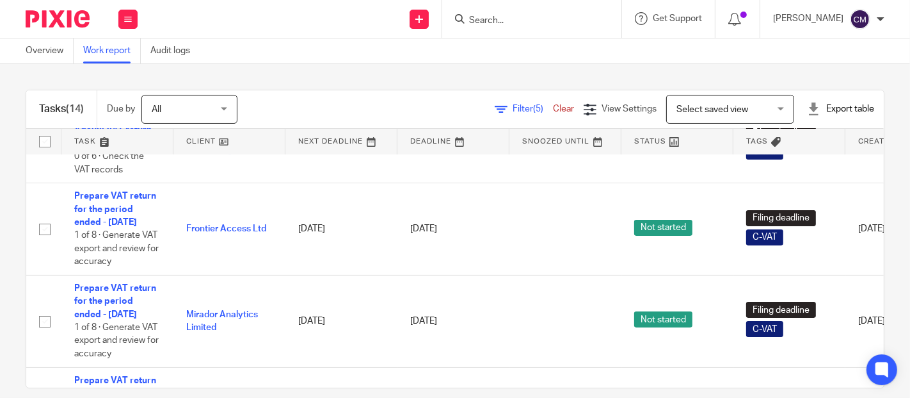
drag, startPoint x: 118, startPoint y: 248, endPoint x: 9, endPoint y: 220, distance: 112.6
click at [9, 220] on div "Tasks (14) Due by All All Today Tomorrow This week Next week This month Next mo…" at bounding box center [455, 231] width 910 height 334
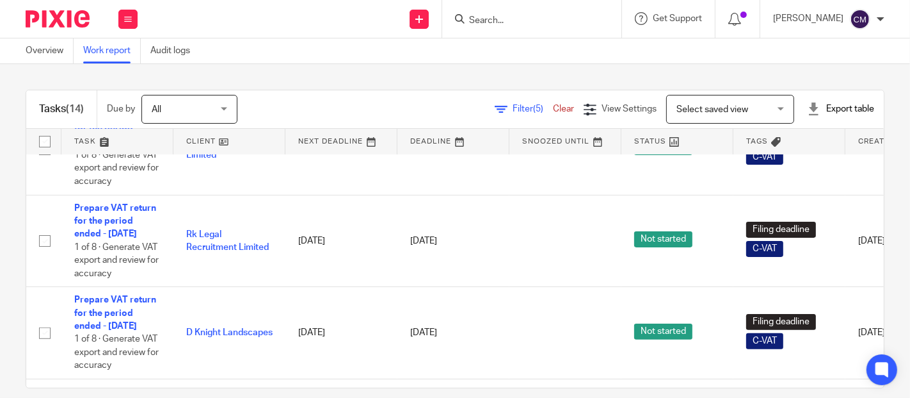
scroll to position [0, 0]
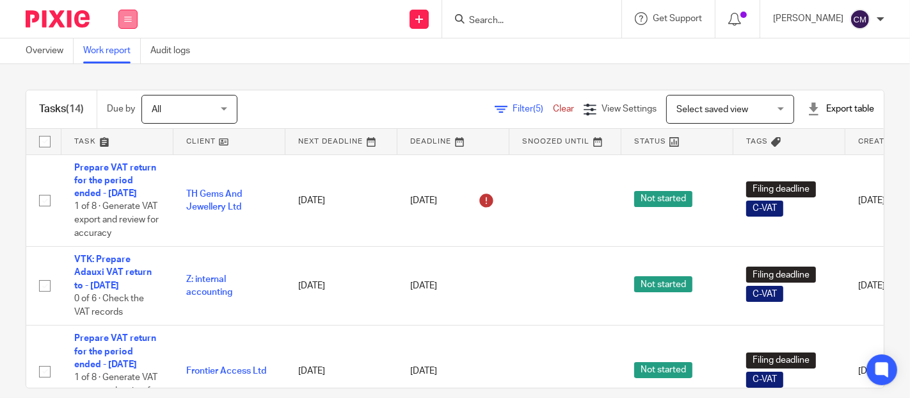
click at [133, 19] on button at bounding box center [127, 19] width 19 height 19
click at [125, 56] on link "Work" at bounding box center [121, 59] width 20 height 9
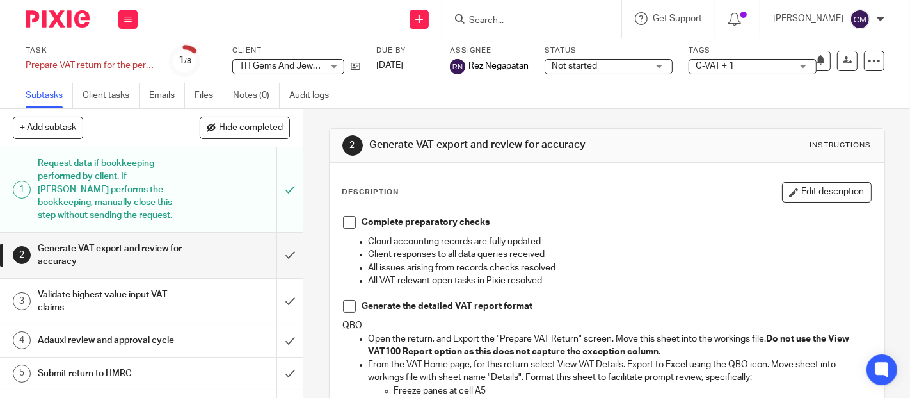
click at [580, 67] on span "Not started" at bounding box center [574, 65] width 45 height 9
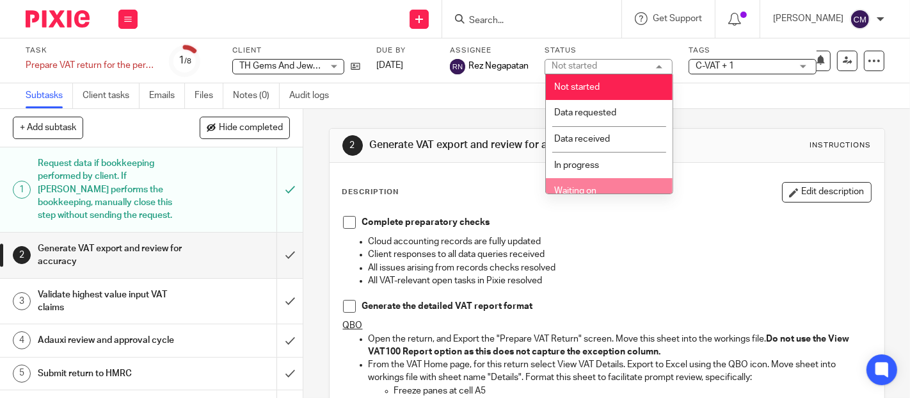
click at [611, 185] on li "Waiting on" at bounding box center [609, 191] width 127 height 26
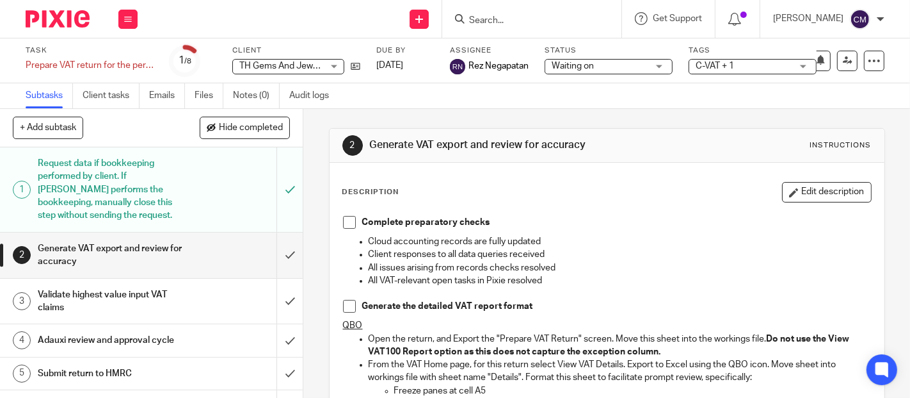
click at [740, 60] on span "C-VAT + 1" at bounding box center [744, 66] width 96 height 13
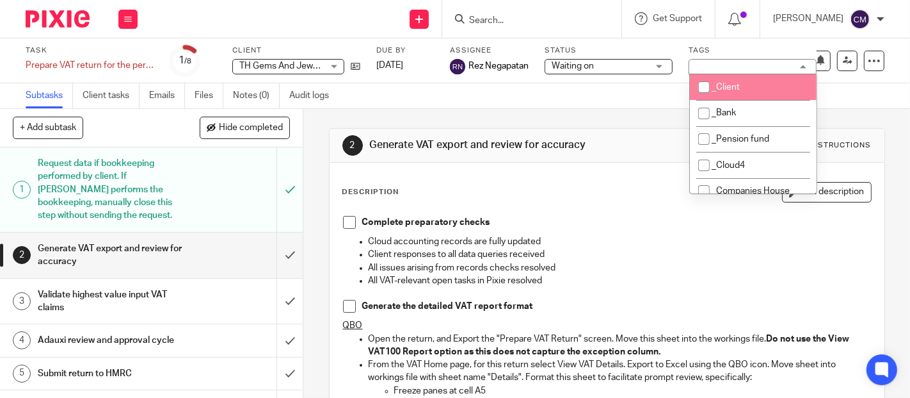
click at [747, 86] on li "_Client" at bounding box center [753, 87] width 127 height 26
checkbox input "true"
click at [568, 88] on div "Subtasks Client tasks Emails Files Notes (0) Audit logs" at bounding box center [455, 96] width 910 height 26
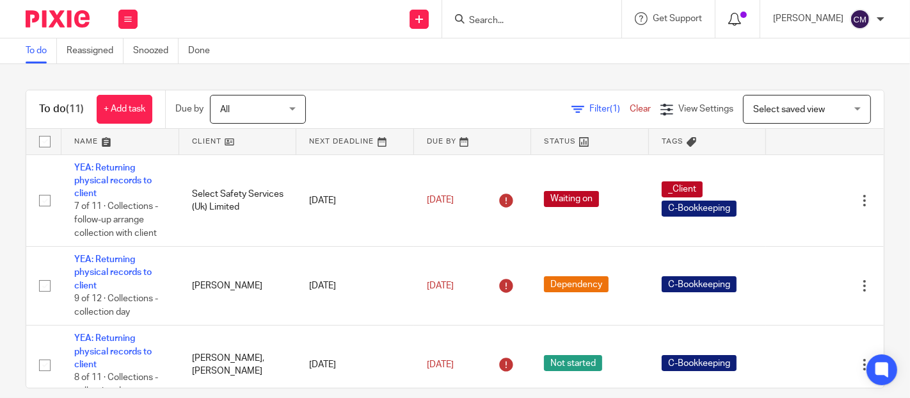
click at [745, 18] on span at bounding box center [744, 15] width 6 height 6
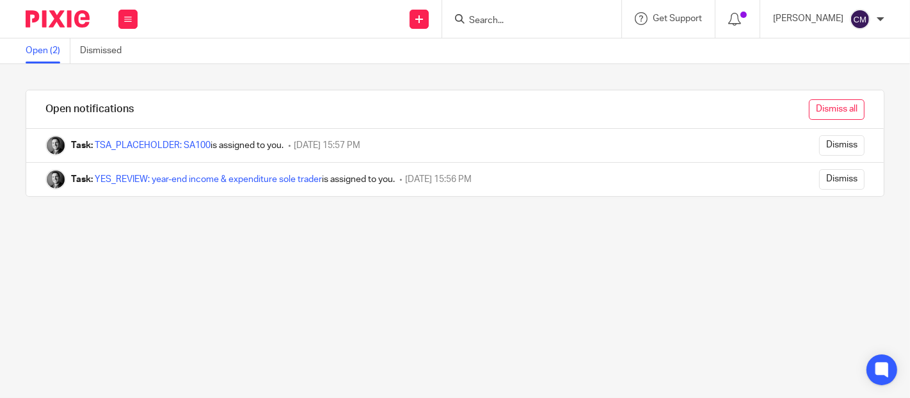
click at [829, 109] on input "Dismiss all" at bounding box center [837, 109] width 56 height 20
